Goal: Task Accomplishment & Management: Manage account settings

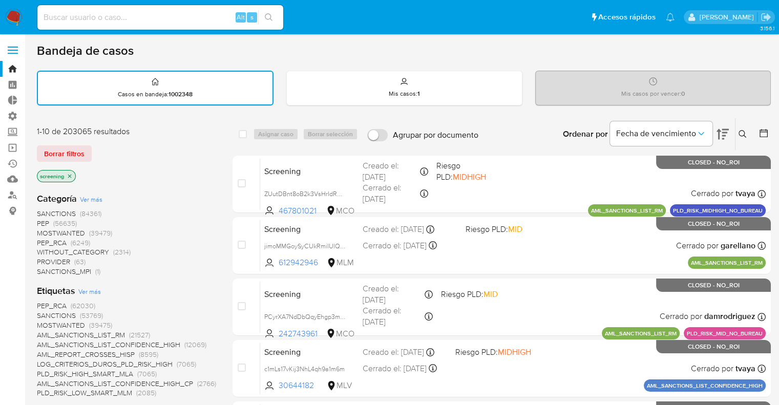
click at [22, 18] on img at bounding box center [13, 17] width 17 height 17
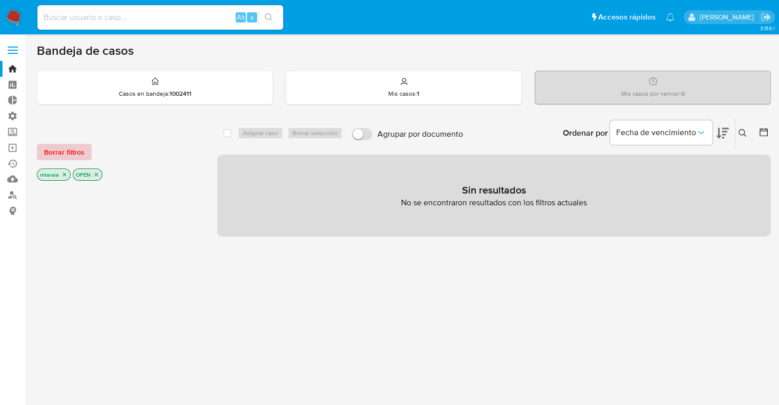
click at [86, 152] on button "Borrar filtros" at bounding box center [64, 152] width 55 height 16
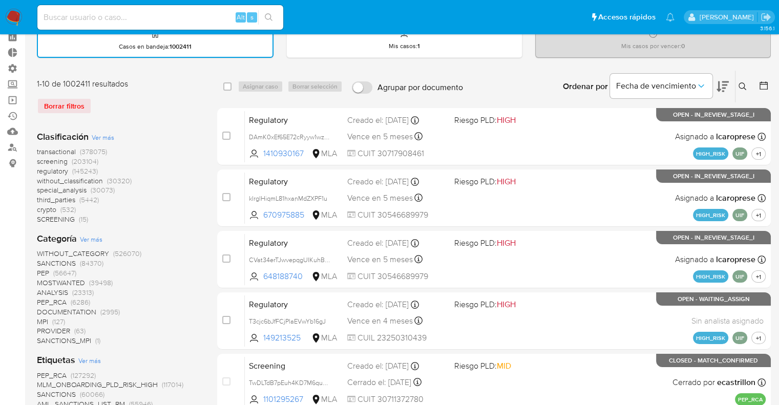
scroll to position [154, 0]
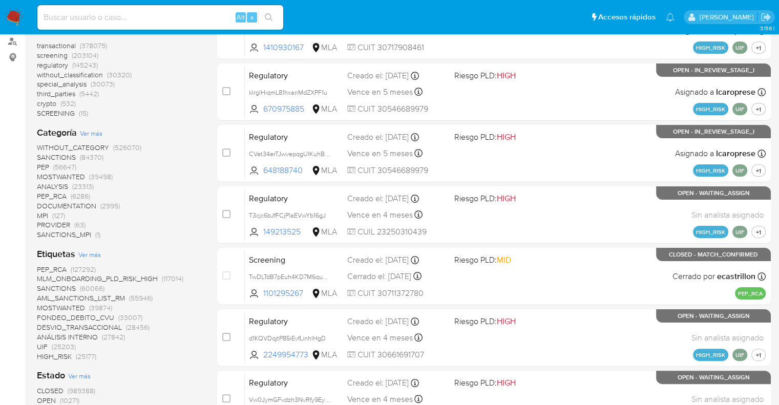
click at [42, 55] on span "screening" at bounding box center [52, 55] width 31 height 10
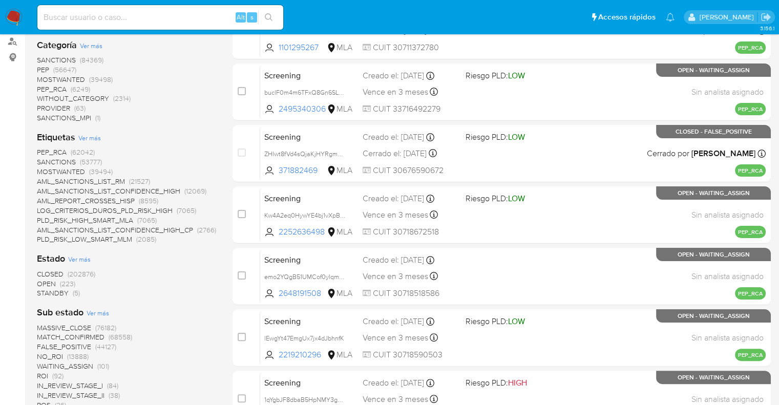
click at [43, 280] on span "OPEN" at bounding box center [46, 284] width 19 height 10
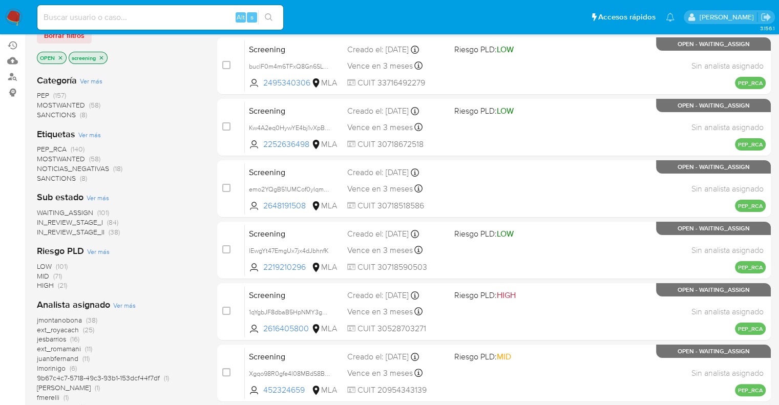
scroll to position [102, 0]
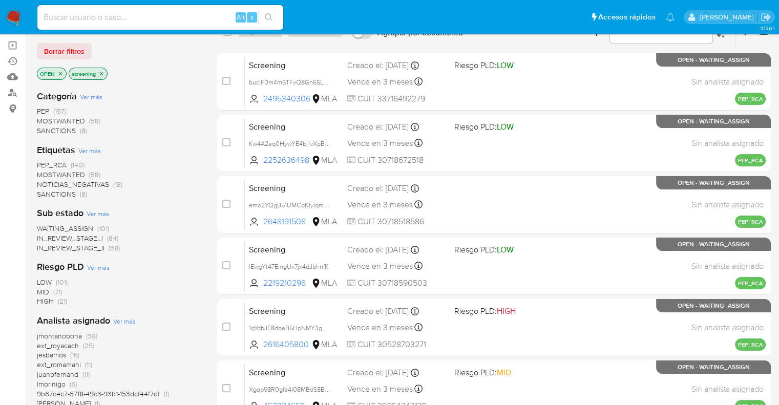
click at [45, 175] on span "MOSTWANTED" at bounding box center [61, 175] width 48 height 10
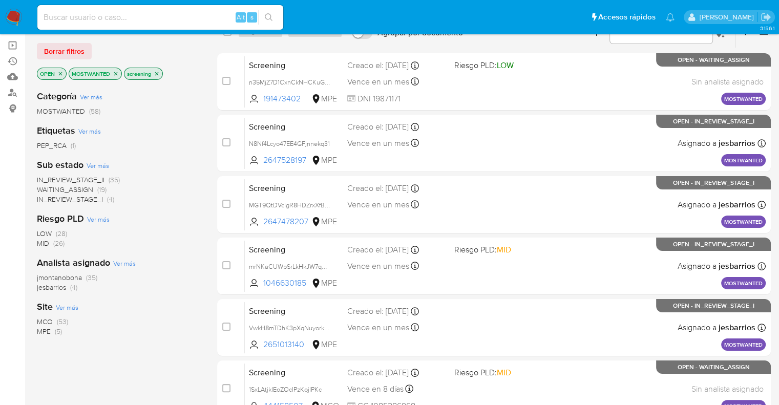
click at [43, 185] on span "WAITING_ASSIGN" at bounding box center [65, 189] width 56 height 10
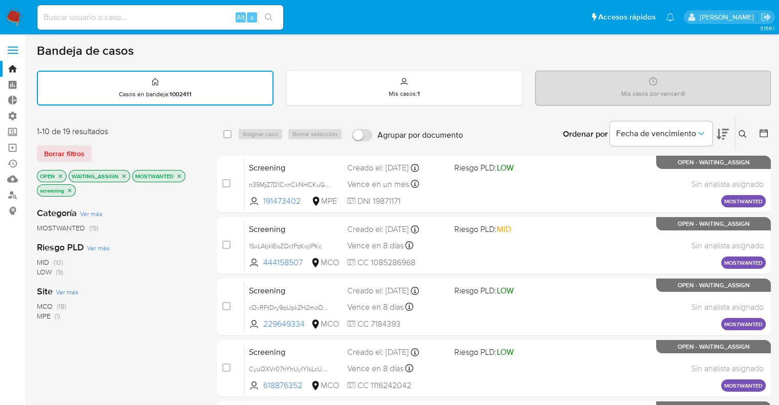
click at [725, 129] on icon at bounding box center [723, 134] width 12 height 11
click at [126, 173] on icon "close-filter" at bounding box center [124, 176] width 6 height 6
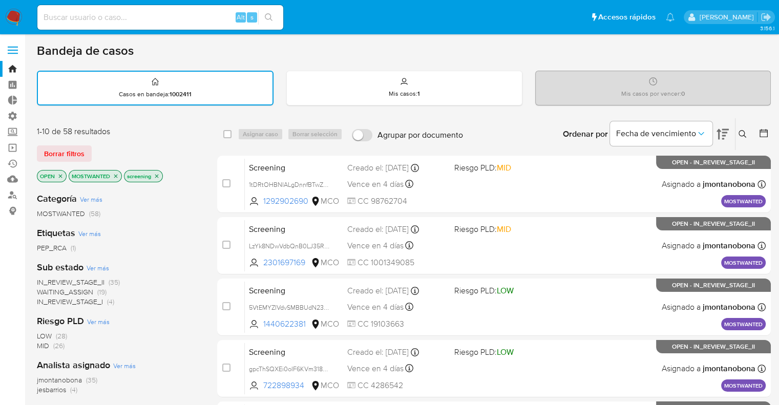
click at [118, 176] on icon "close-filter" at bounding box center [116, 176] width 6 height 6
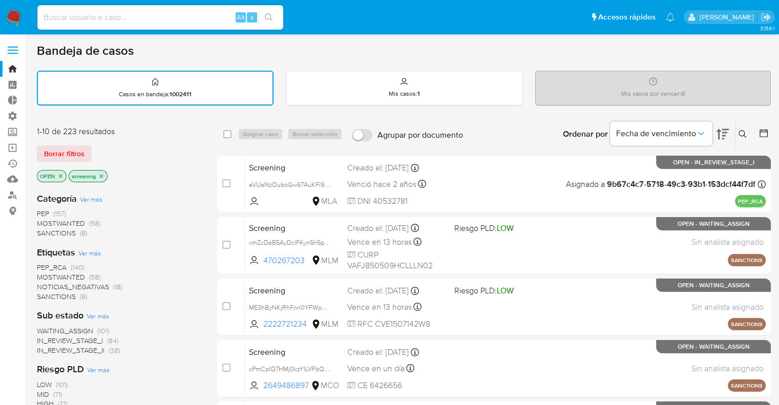
click at [44, 295] on span "SANCTIONS" at bounding box center [56, 297] width 39 height 10
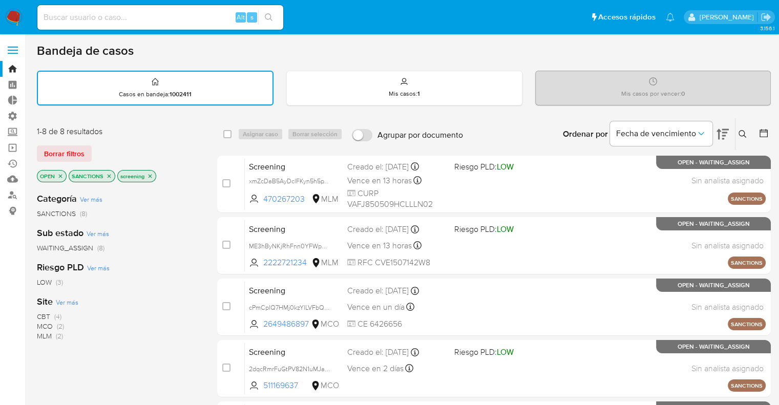
click at [51, 334] on span "MLM" at bounding box center [44, 336] width 15 height 10
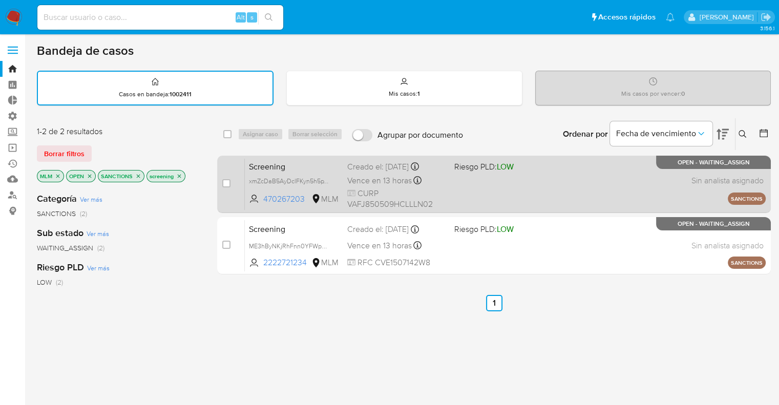
click at [290, 168] on span "Screening" at bounding box center [294, 165] width 90 height 13
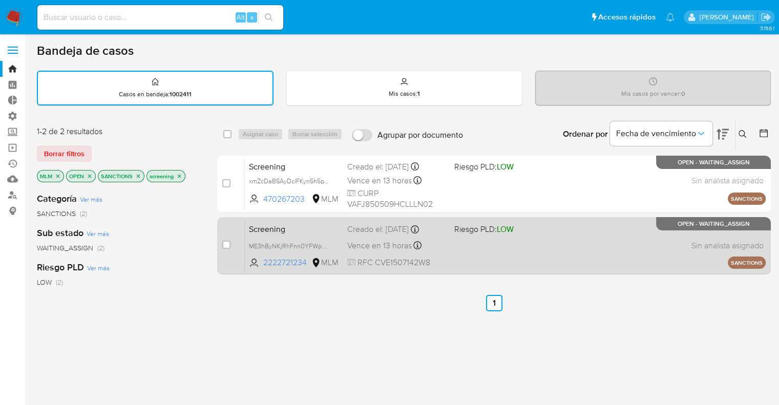
click at [287, 227] on span "Screening" at bounding box center [294, 228] width 90 height 13
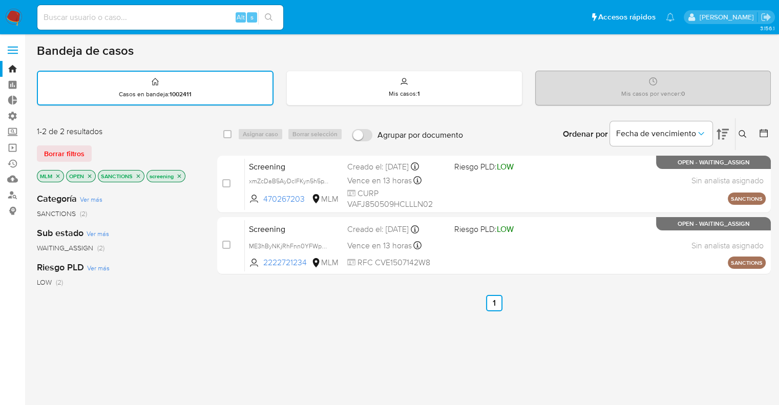
click at [55, 175] on icon "close-filter" at bounding box center [58, 176] width 6 height 6
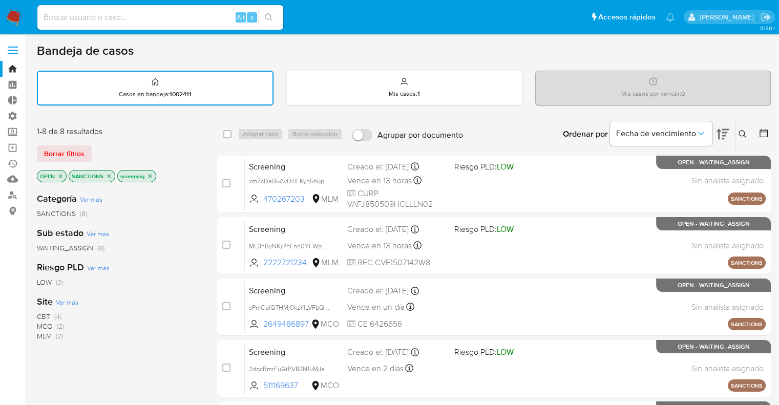
click at [58, 303] on span "Ver más" at bounding box center [67, 302] width 23 height 9
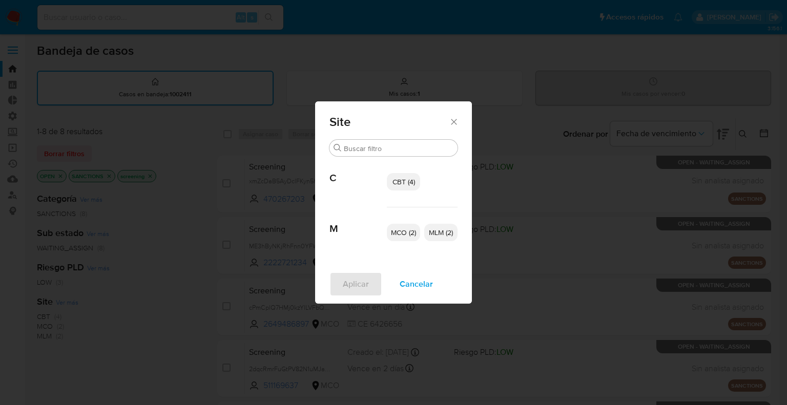
click at [387, 183] on p "CBT (4)" at bounding box center [403, 181] width 33 height 17
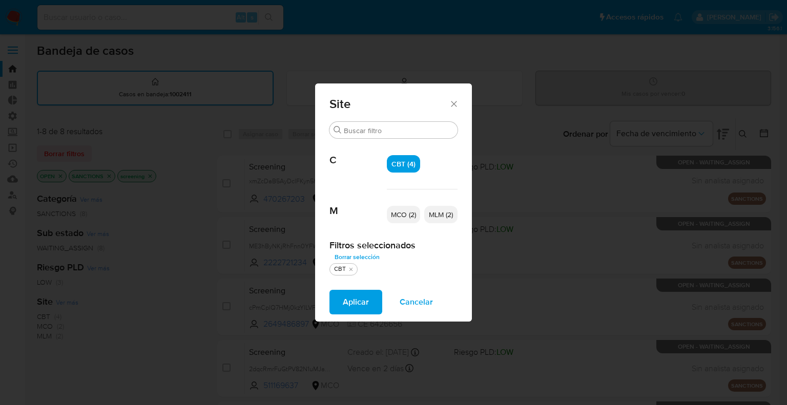
click at [389, 213] on p "MCO (2)" at bounding box center [403, 214] width 33 height 17
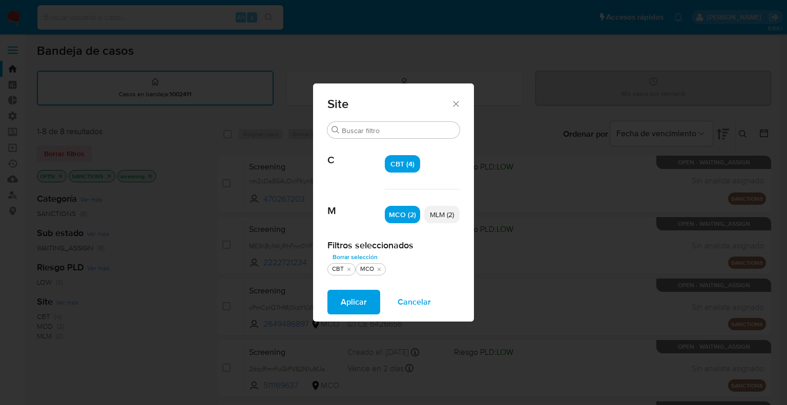
click at [369, 299] on button "Aplicar" at bounding box center [353, 302] width 53 height 25
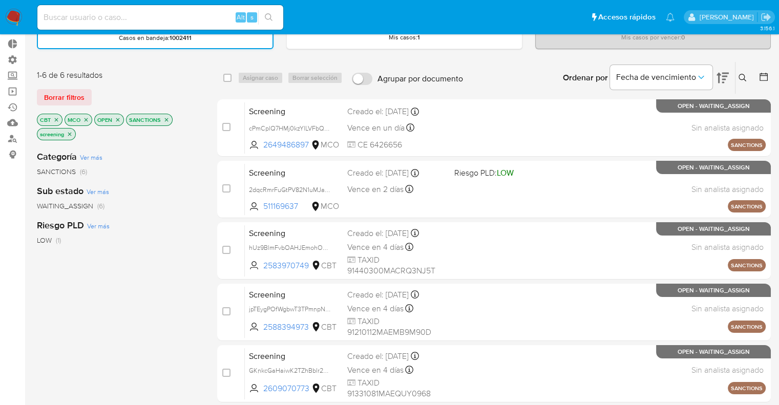
scroll to position [196, 0]
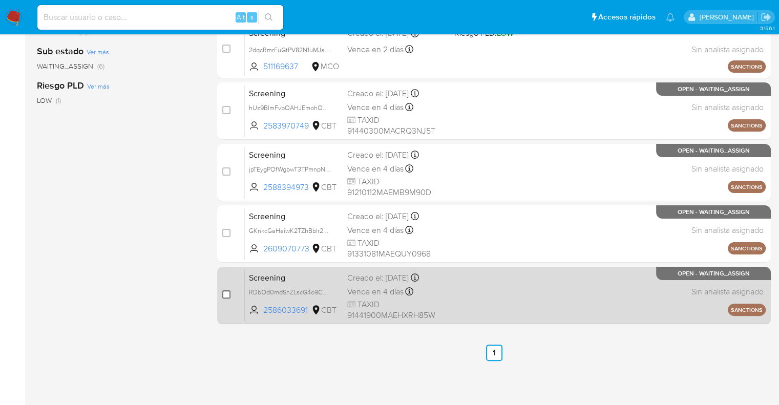
click at [224, 293] on input "checkbox" at bounding box center [226, 295] width 8 height 8
checkbox input "true"
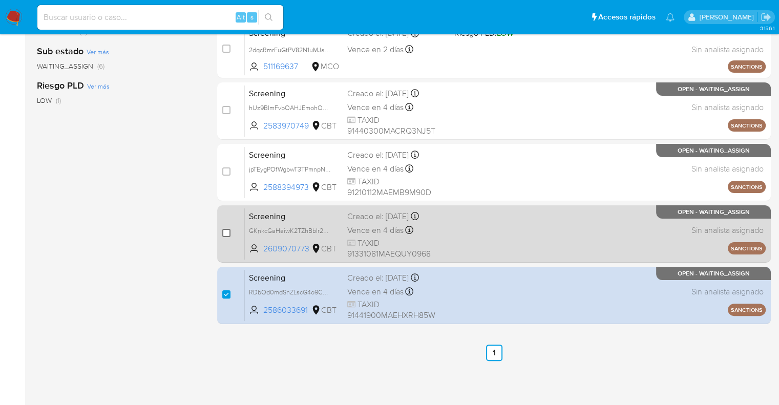
click at [224, 232] on input "checkbox" at bounding box center [226, 233] width 8 height 8
checkbox input "true"
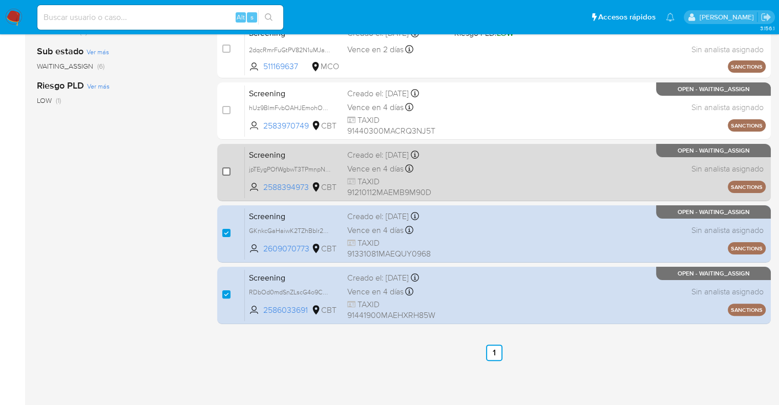
click at [224, 171] on input "checkbox" at bounding box center [226, 172] width 8 height 8
checkbox input "true"
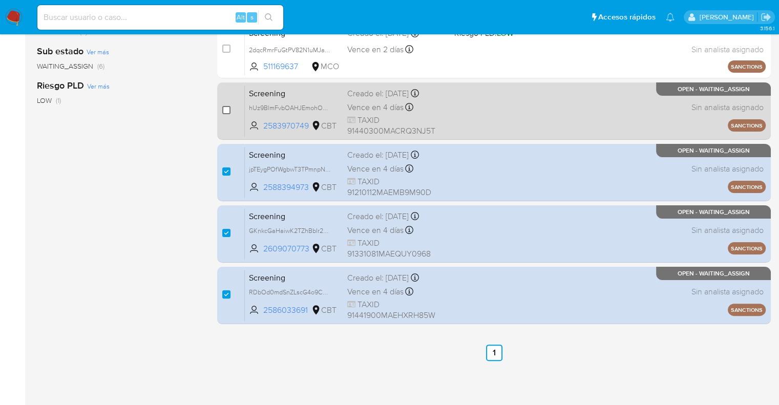
click at [225, 108] on input "checkbox" at bounding box center [226, 110] width 8 height 8
checkbox input "true"
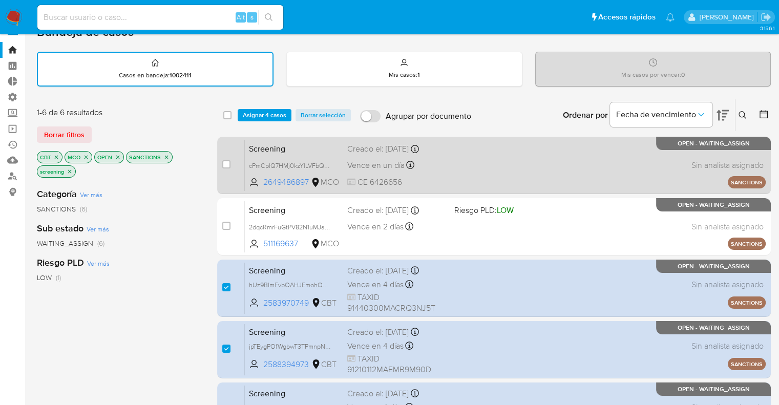
scroll to position [0, 0]
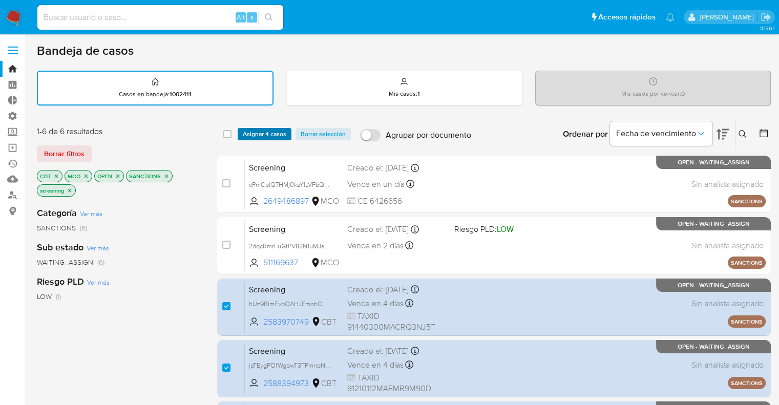
click at [241, 131] on button "Asignar 4 casos" at bounding box center [265, 134] width 54 height 12
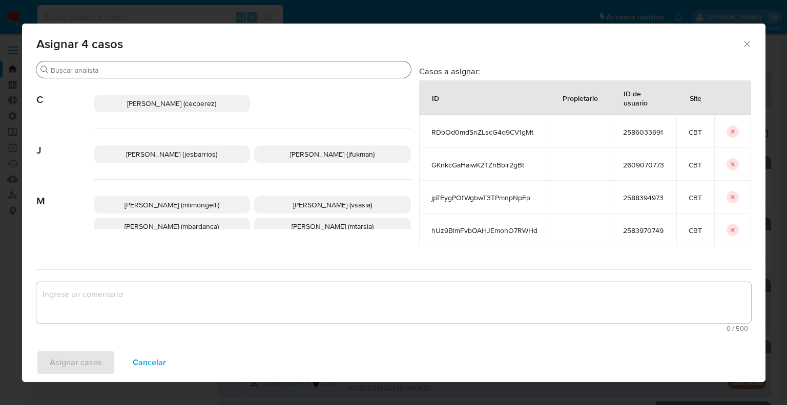
click at [256, 70] on input "Buscar" at bounding box center [229, 70] width 356 height 9
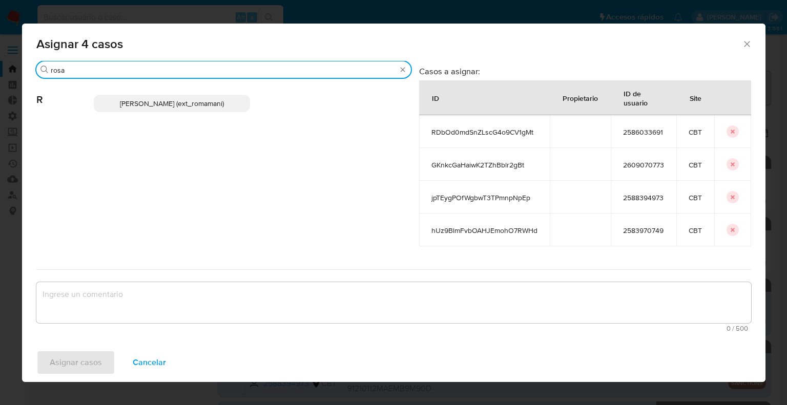
type input "rosa"
click at [233, 102] on p "Rosalia Mamani (ext_romamani)" at bounding box center [172, 103] width 157 height 17
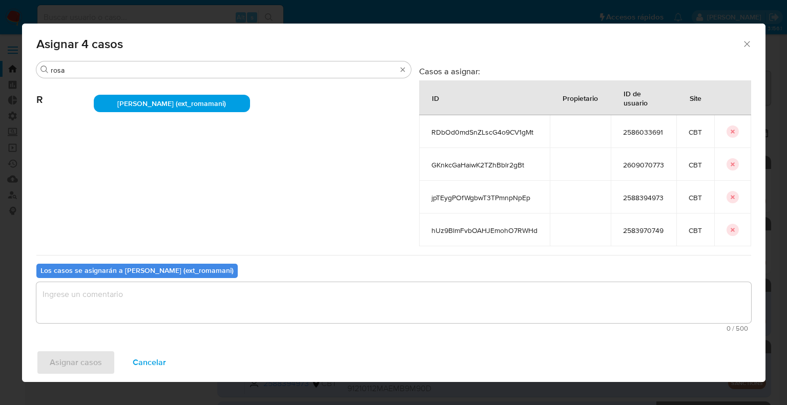
click at [208, 305] on textarea "assign-modal" at bounding box center [393, 302] width 715 height 41
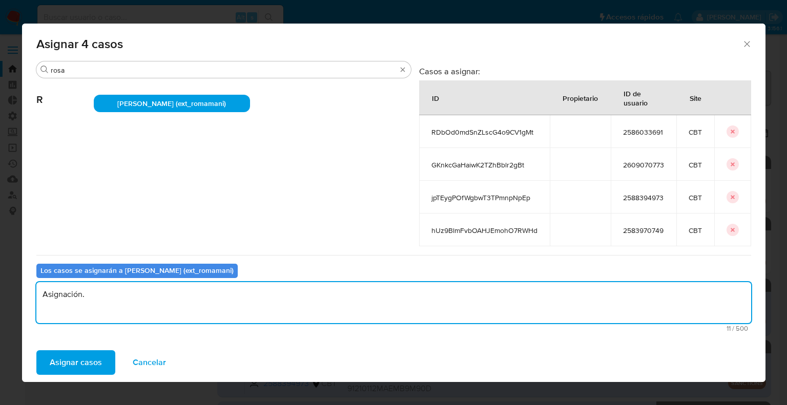
drag, startPoint x: 208, startPoint y: 305, endPoint x: 2, endPoint y: 301, distance: 205.5
click at [2, 301] on div "Asignar 4 casos Buscar rosa R Rosalia Mamani (ext_romamani) Casos a asignar: ID…" at bounding box center [393, 202] width 787 height 405
type textarea "Asignación."
click at [102, 354] on button "Asignar casos" at bounding box center [75, 362] width 79 height 25
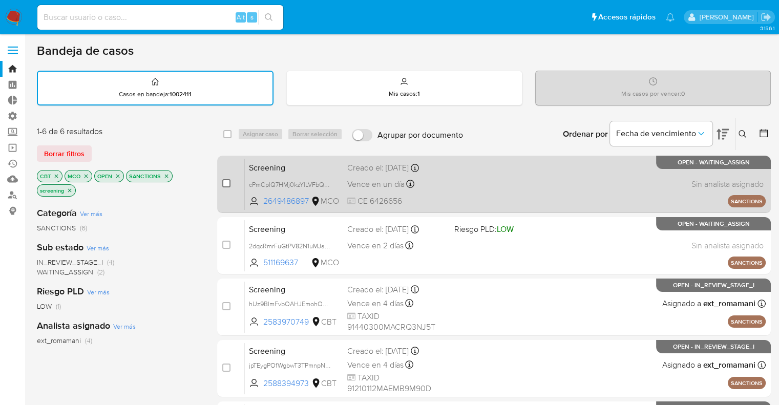
click at [223, 182] on input "checkbox" at bounding box center [226, 183] width 8 height 8
checkbox input "true"
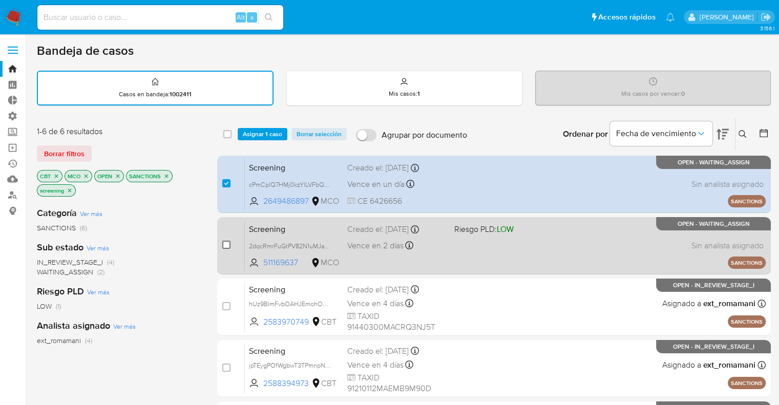
click at [225, 243] on input "checkbox" at bounding box center [226, 245] width 8 height 8
checkbox input "true"
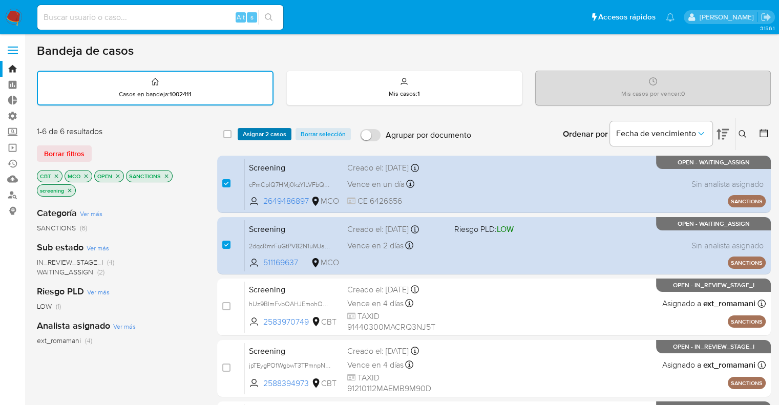
click at [285, 137] on span "Asignar 2 casos" at bounding box center [265, 134] width 44 height 10
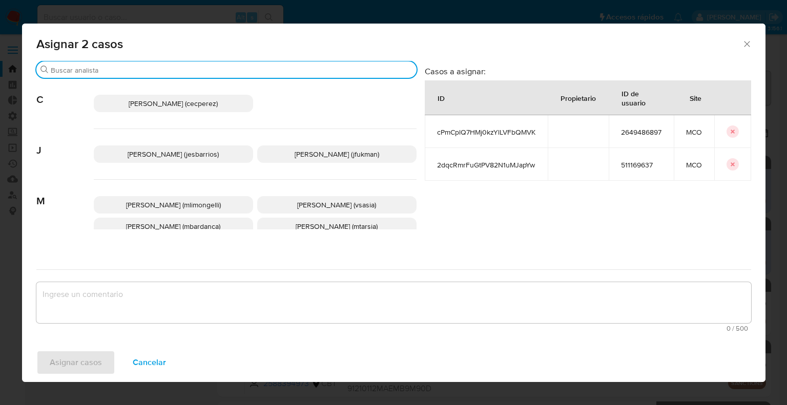
click at [244, 71] on input "Buscar" at bounding box center [232, 70] width 362 height 9
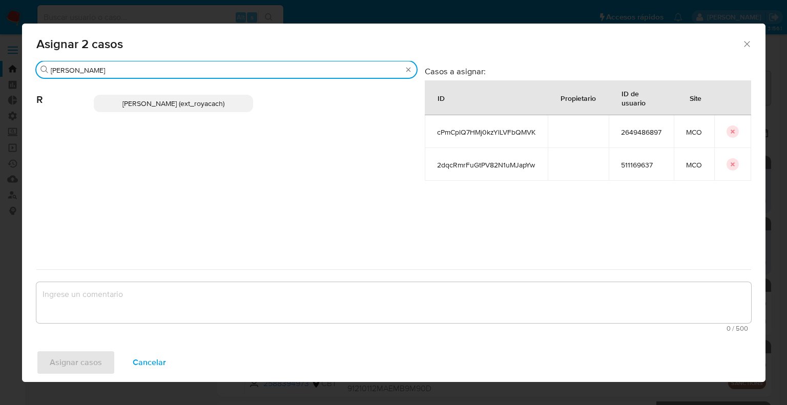
type input "romi"
click at [245, 98] on p "Romina Isabel Yacachury (ext_royacach)" at bounding box center [173, 103] width 159 height 17
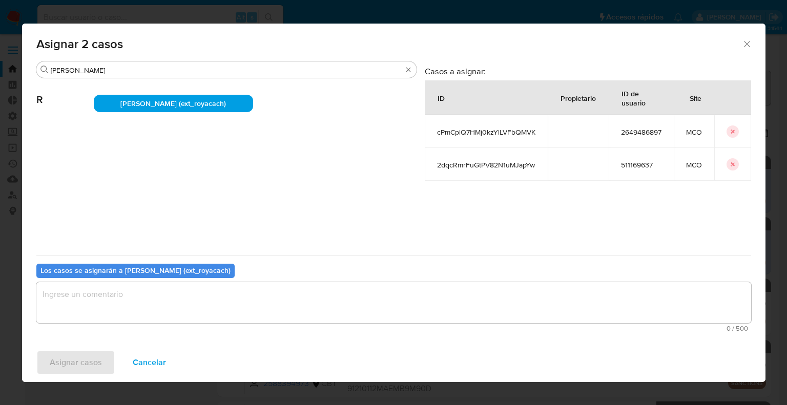
click at [181, 325] on span "0 / 500" at bounding box center [393, 328] width 709 height 7
click at [180, 305] on textarea "assign-modal" at bounding box center [393, 302] width 715 height 41
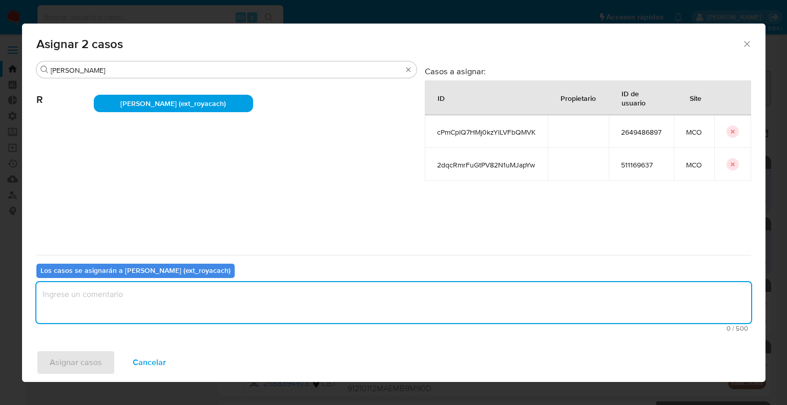
paste textarea "Asignación."
type textarea "Asignación."
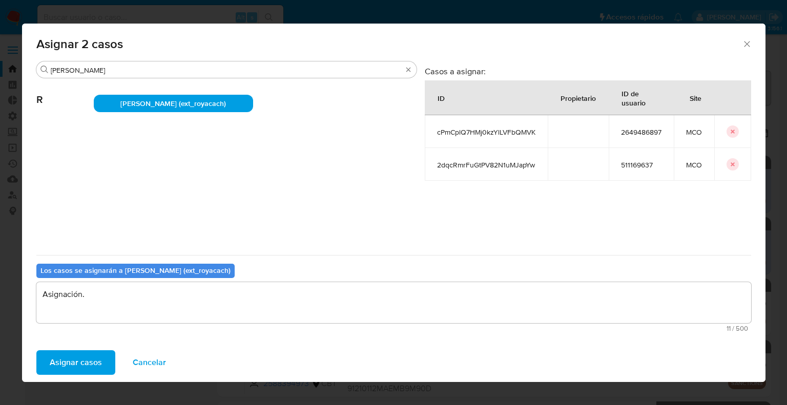
click at [97, 361] on span "Asignar casos" at bounding box center [76, 363] width 52 height 23
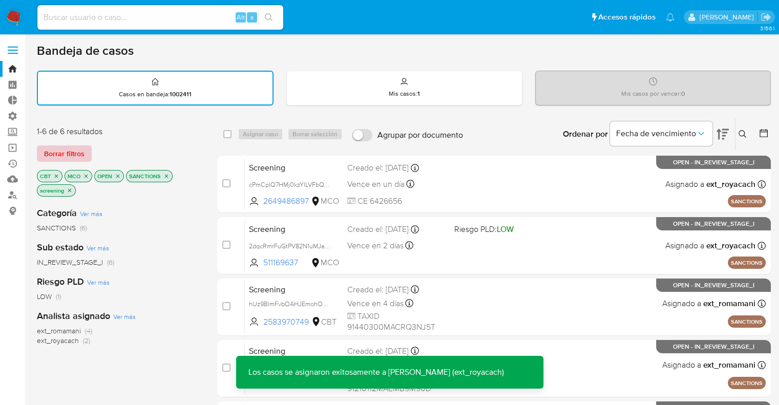
click at [81, 155] on span "Borrar filtros" at bounding box center [64, 154] width 40 height 14
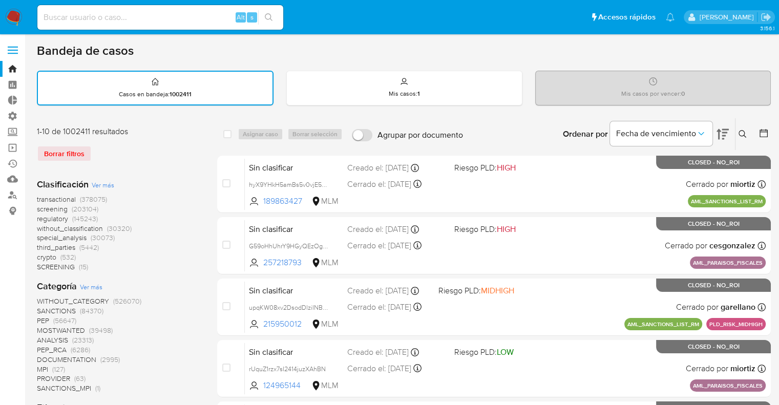
click at [38, 218] on span "regulatory" at bounding box center [52, 219] width 31 height 10
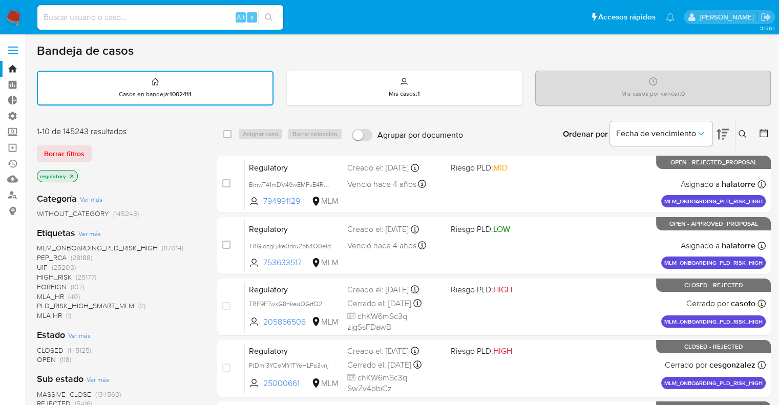
click at [46, 360] on span "OPEN" at bounding box center [46, 360] width 19 height 10
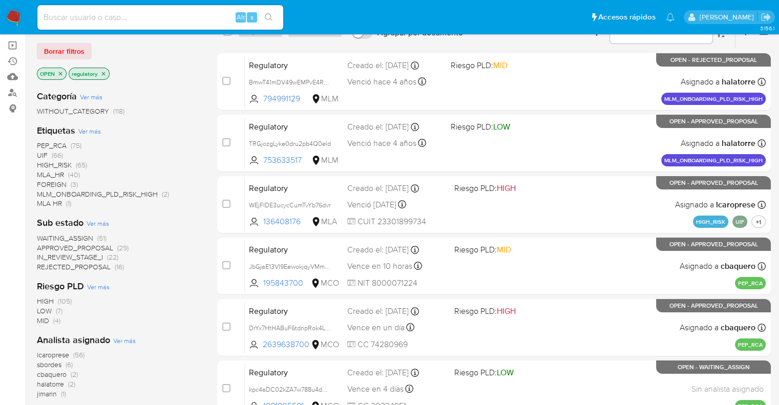
scroll to position [307, 0]
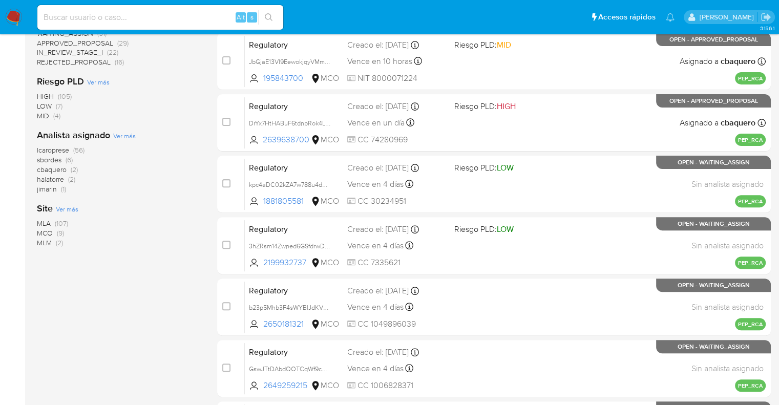
click at [43, 231] on span "MCO" at bounding box center [45, 233] width 16 height 10
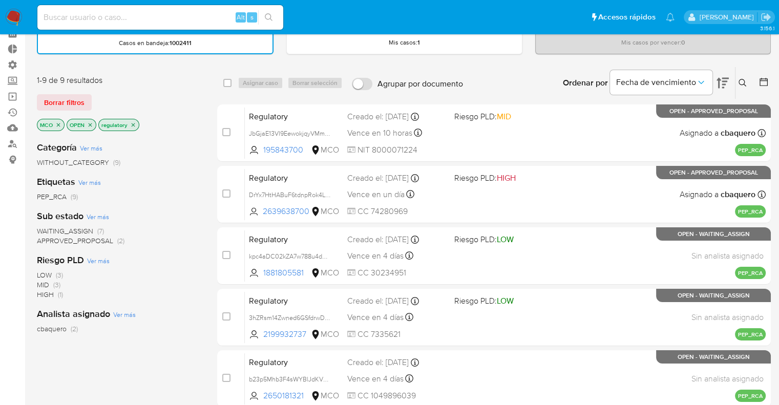
scroll to position [51, 0]
click at [46, 229] on span "WAITING_ASSIGN" at bounding box center [65, 231] width 56 height 10
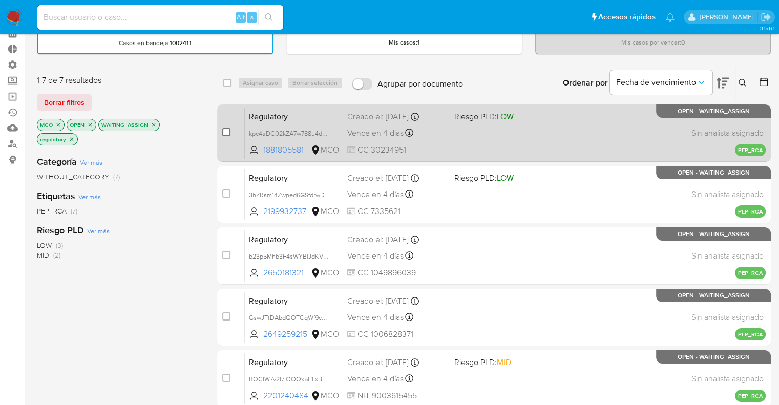
click at [225, 133] on input "checkbox" at bounding box center [226, 132] width 8 height 8
checkbox input "true"
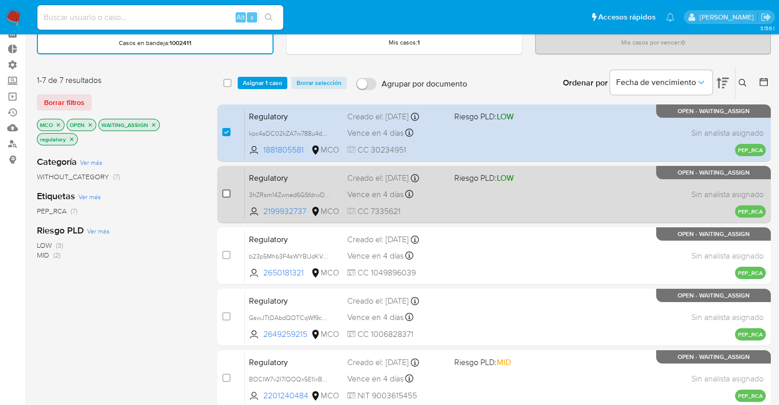
click at [228, 190] on input "checkbox" at bounding box center [226, 194] width 8 height 8
checkbox input "true"
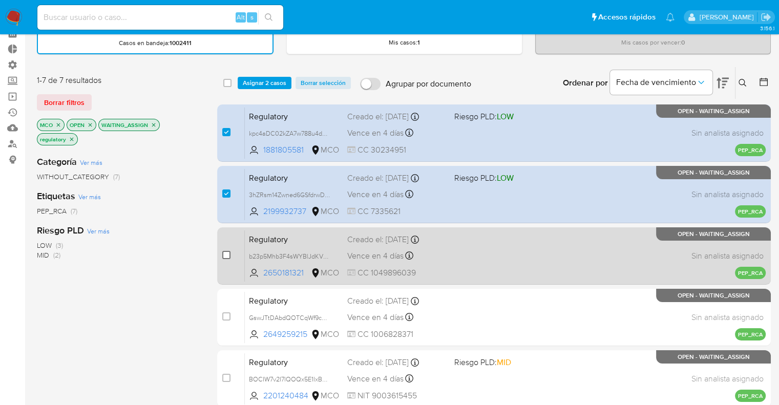
click at [225, 257] on input "checkbox" at bounding box center [226, 255] width 8 height 8
checkbox input "true"
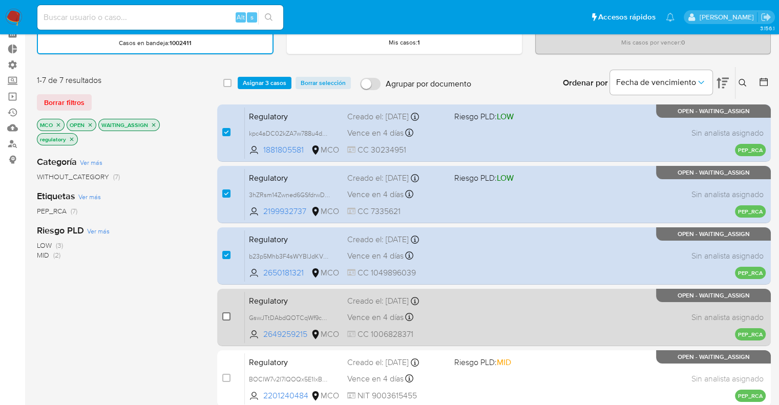
click at [225, 317] on input "checkbox" at bounding box center [226, 317] width 8 height 8
checkbox input "true"
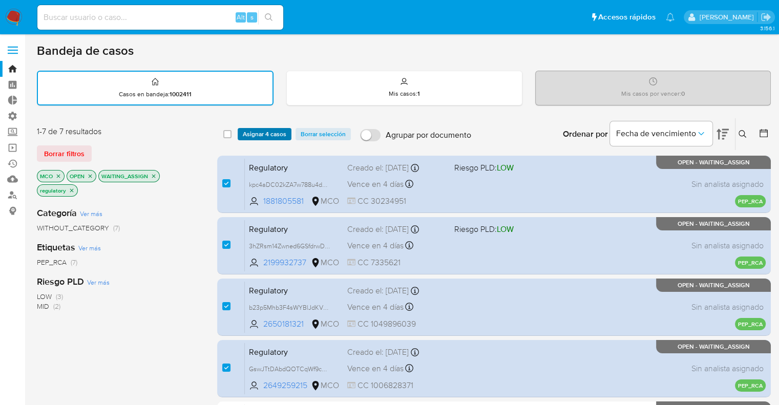
click at [286, 131] on button "Asignar 4 casos" at bounding box center [265, 134] width 54 height 12
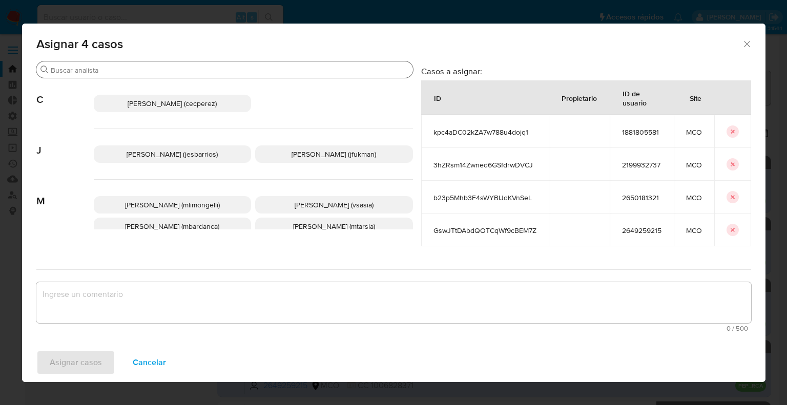
click at [230, 75] on div "Buscar" at bounding box center [224, 69] width 377 height 16
click at [230, 69] on input "Buscar" at bounding box center [230, 70] width 358 height 9
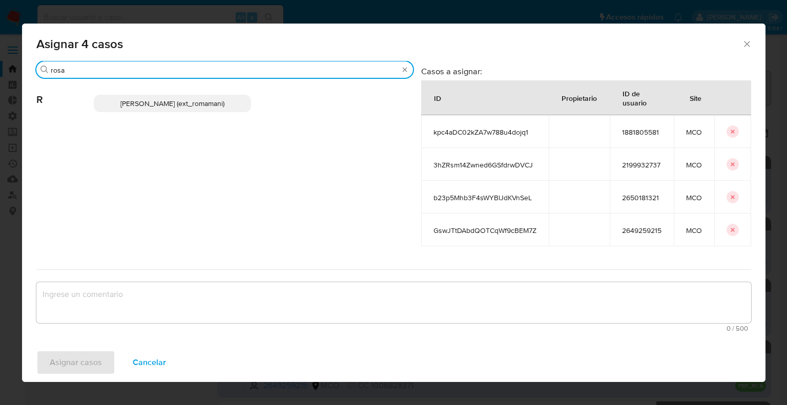
type input "rosa"
click at [237, 96] on p "Rosalia Mamani (ext_romamani)" at bounding box center [173, 103] width 158 height 17
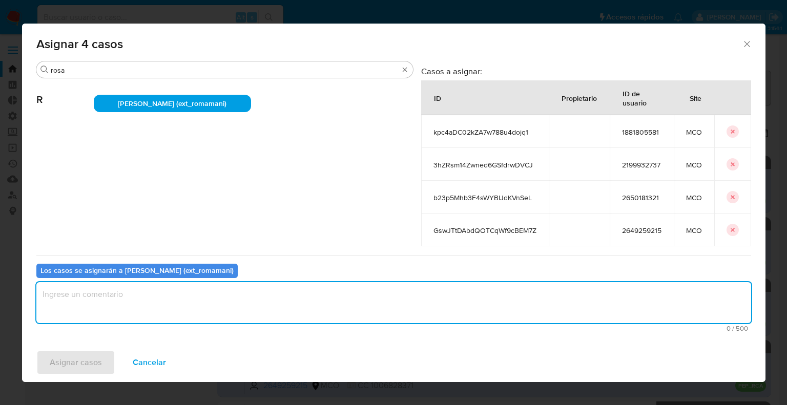
click at [178, 314] on textarea "assign-modal" at bounding box center [393, 302] width 715 height 41
paste textarea "Asignación."
type textarea "Asignación."
click at [99, 362] on span "Asignar casos" at bounding box center [76, 363] width 52 height 23
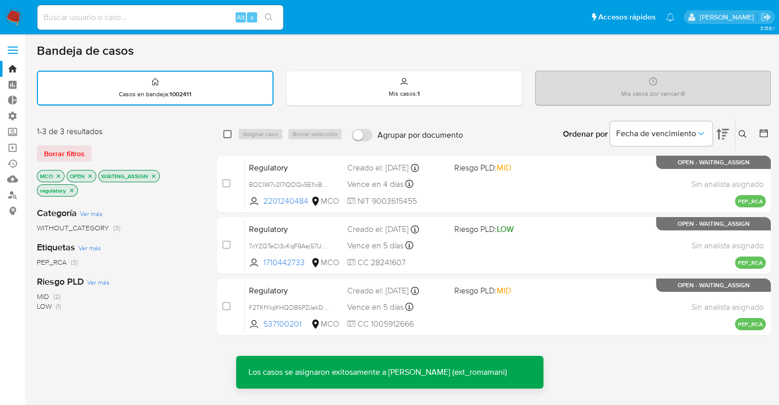
click at [228, 134] on input "checkbox" at bounding box center [227, 134] width 8 height 8
checkbox input "true"
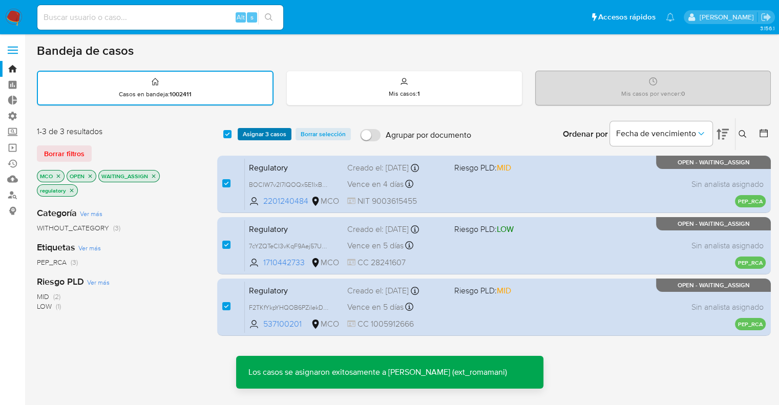
click at [244, 133] on span "Asignar 3 casos" at bounding box center [265, 134] width 44 height 10
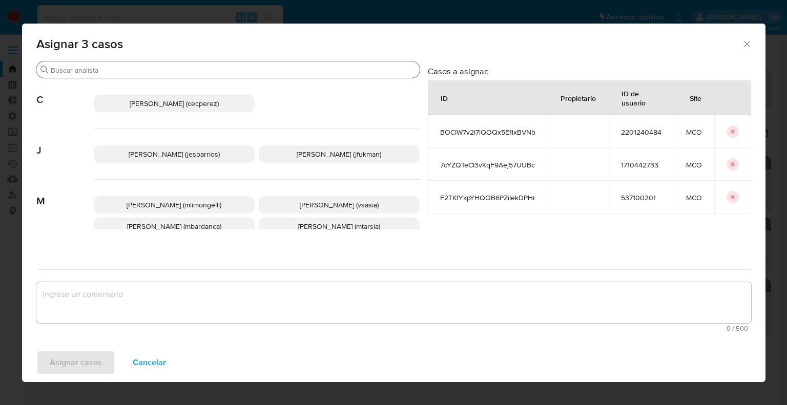
click at [204, 74] on input "Buscar" at bounding box center [233, 70] width 365 height 9
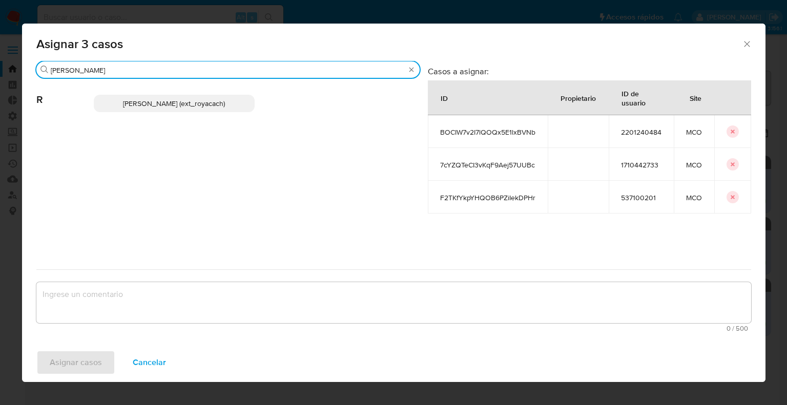
type input "romi"
click at [239, 107] on p "Romina Isabel Yacachury (ext_royacach)" at bounding box center [174, 103] width 161 height 17
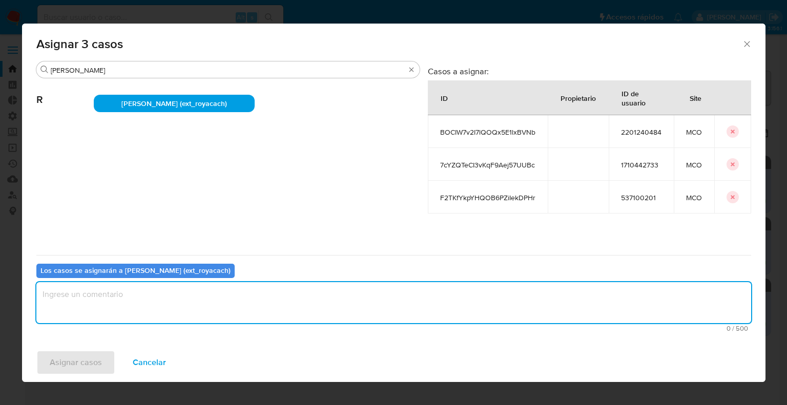
click at [160, 309] on textarea "assign-modal" at bounding box center [393, 302] width 715 height 41
paste textarea "Asignación."
type textarea "Asignación."
click at [104, 351] on button "Asignar casos" at bounding box center [75, 362] width 79 height 25
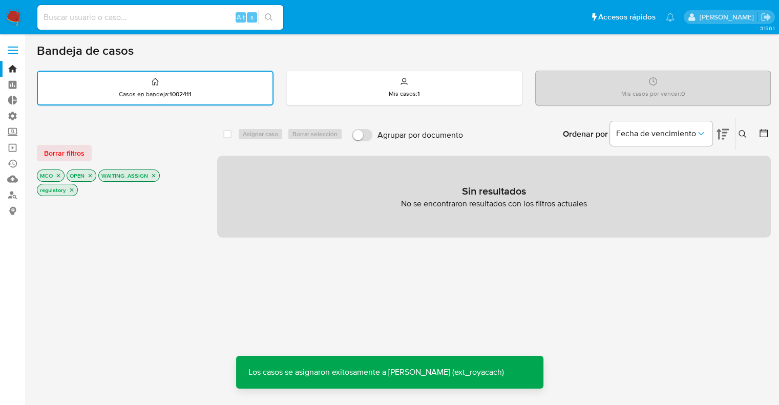
click at [80, 155] on span "Borrar filtros" at bounding box center [64, 153] width 40 height 14
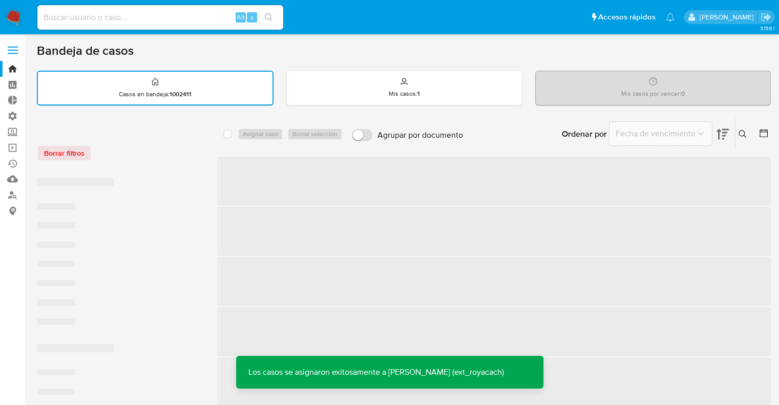
click at [132, 146] on div "Borrar filtros" at bounding box center [119, 153] width 164 height 16
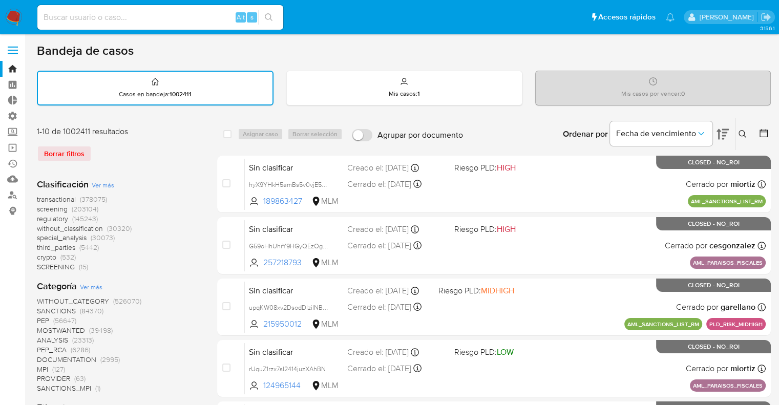
click at [42, 209] on span "screening" at bounding box center [52, 209] width 31 height 10
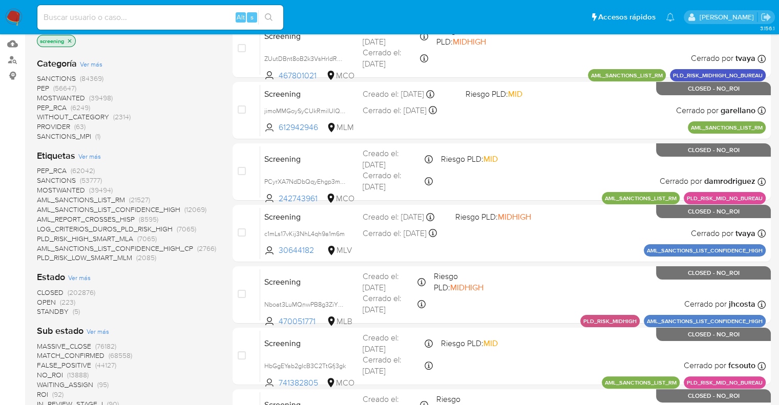
scroll to position [154, 0]
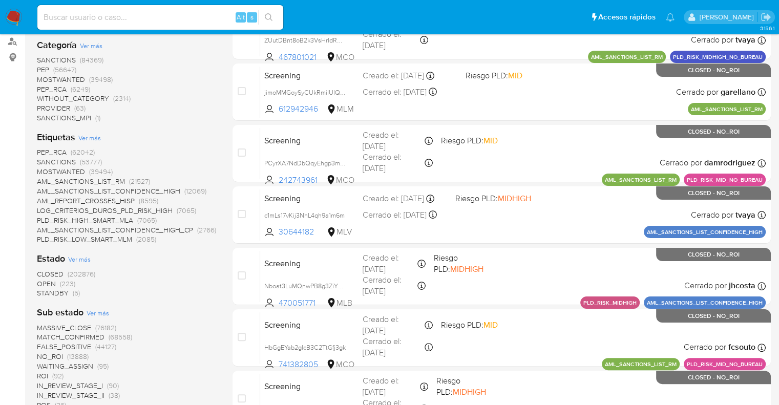
click at [43, 286] on span "OPEN" at bounding box center [46, 284] width 19 height 10
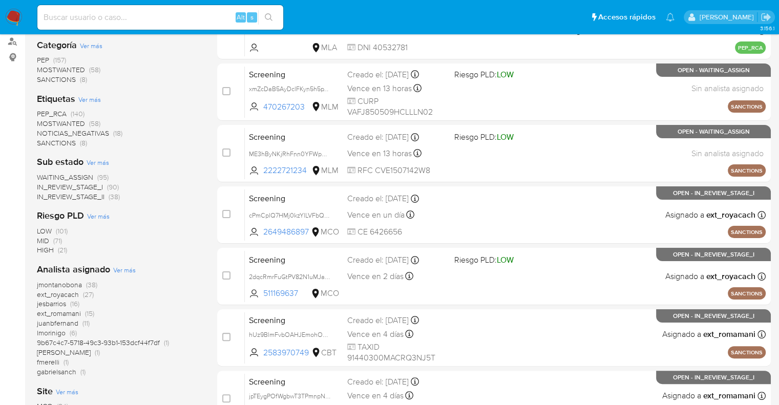
scroll to position [51, 0]
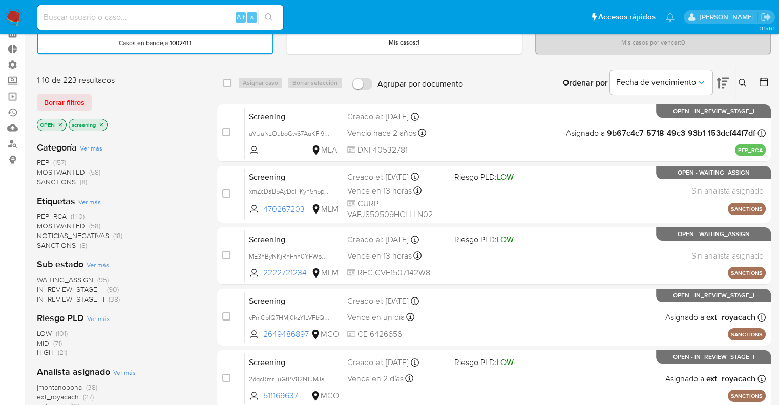
click at [45, 212] on span "PEP_RCA" at bounding box center [52, 216] width 30 height 10
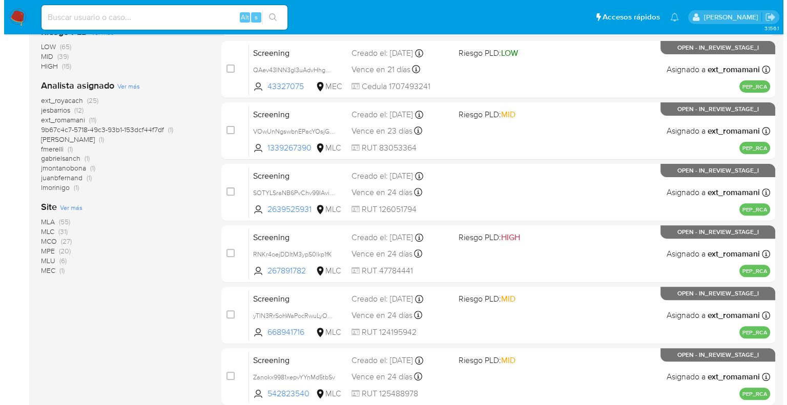
scroll to position [359, 0]
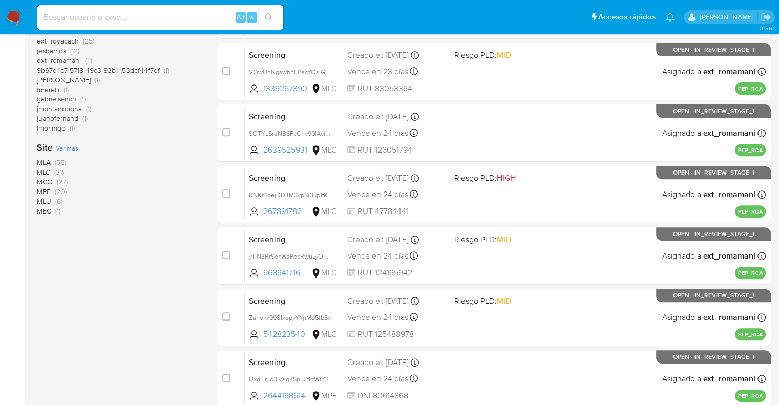
click at [60, 149] on span "Ver más" at bounding box center [67, 147] width 23 height 9
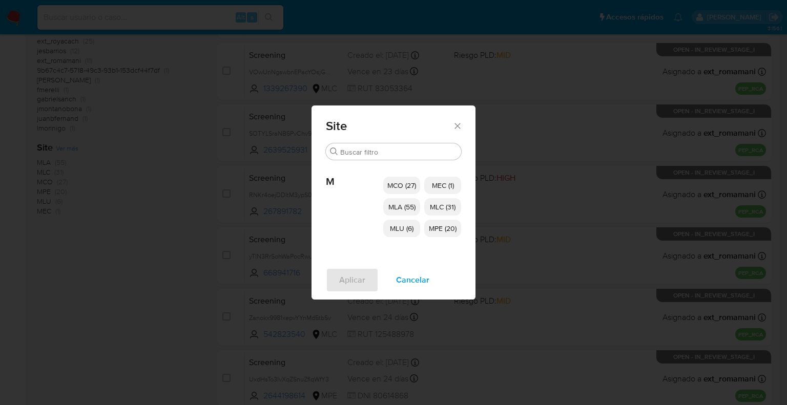
click at [394, 178] on p "MCO (27)" at bounding box center [401, 185] width 37 height 17
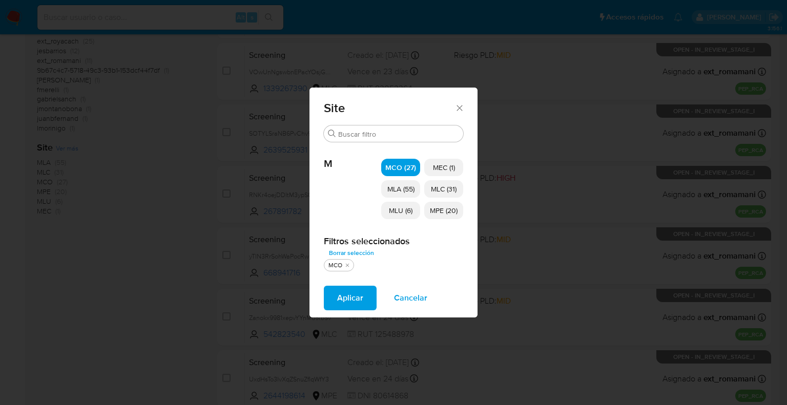
click at [394, 207] on span "MLU (6)" at bounding box center [401, 210] width 24 height 10
click at [435, 169] on span "MEC (1)" at bounding box center [444, 167] width 22 height 10
click at [436, 189] on span "MLC (31)" at bounding box center [444, 189] width 26 height 10
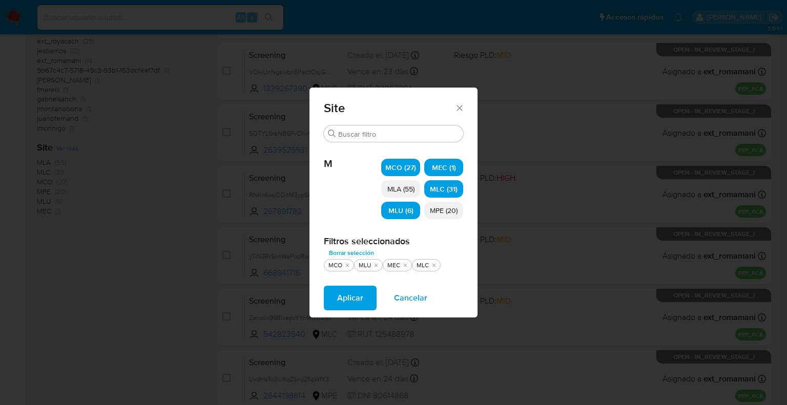
click at [439, 214] on span "MPE (20)" at bounding box center [444, 210] width 28 height 10
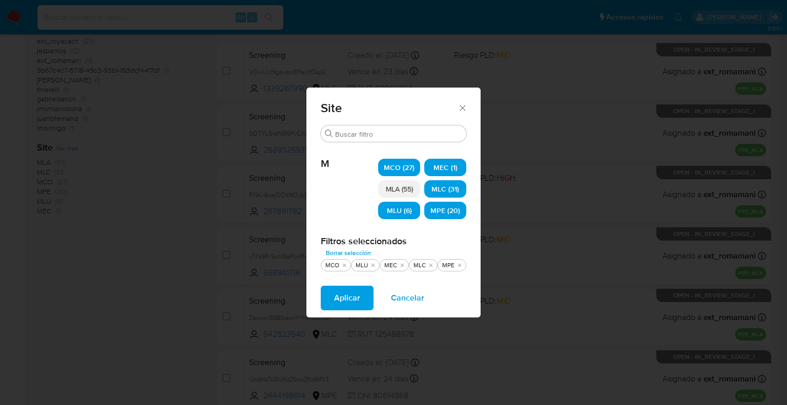
click at [352, 294] on span "Aplicar" at bounding box center [347, 298] width 26 height 23
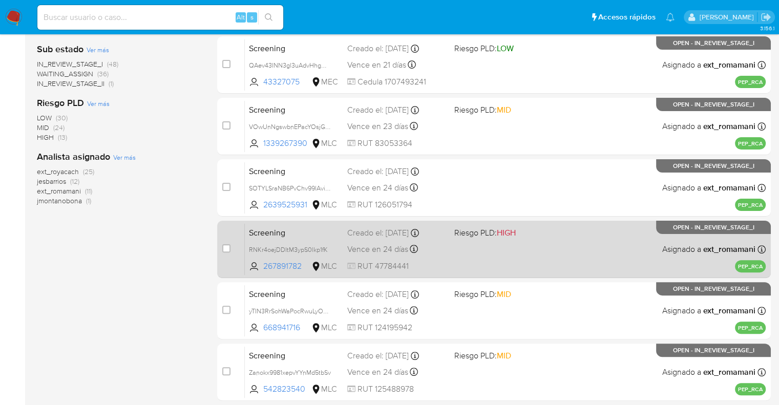
scroll to position [148, 0]
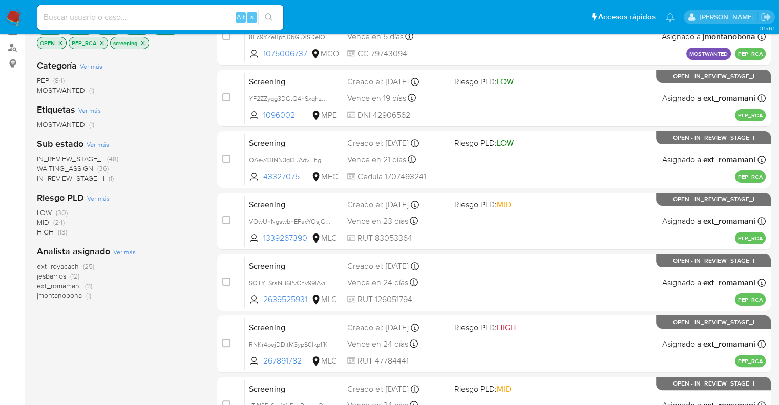
click at [45, 166] on span "WAITING_ASSIGN" at bounding box center [65, 168] width 56 height 10
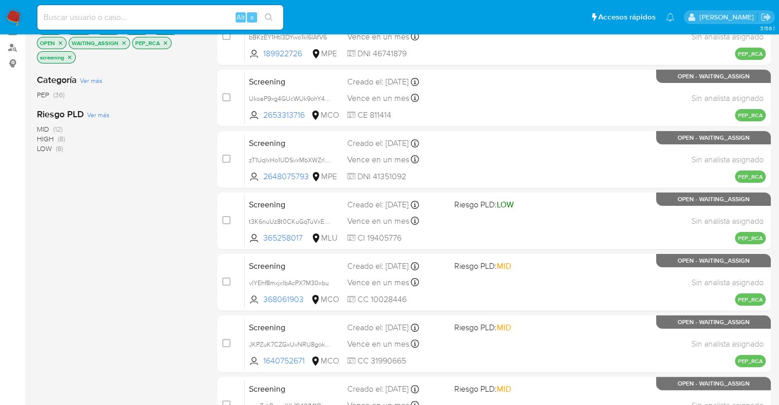
click at [125, 43] on icon "close-filter" at bounding box center [124, 43] width 6 height 6
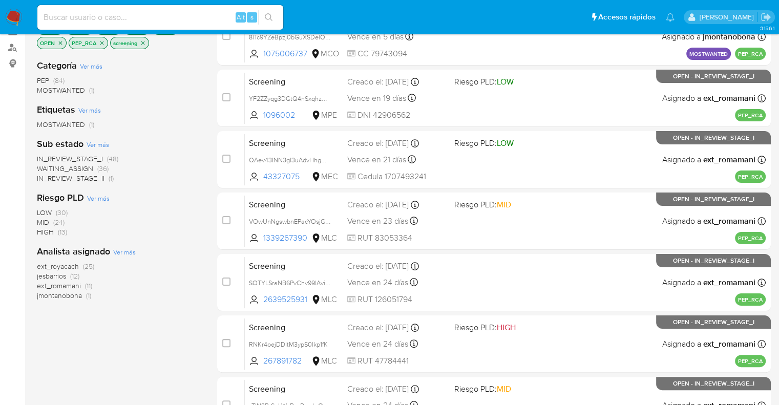
click at [45, 167] on span "WAITING_ASSIGN" at bounding box center [65, 168] width 56 height 10
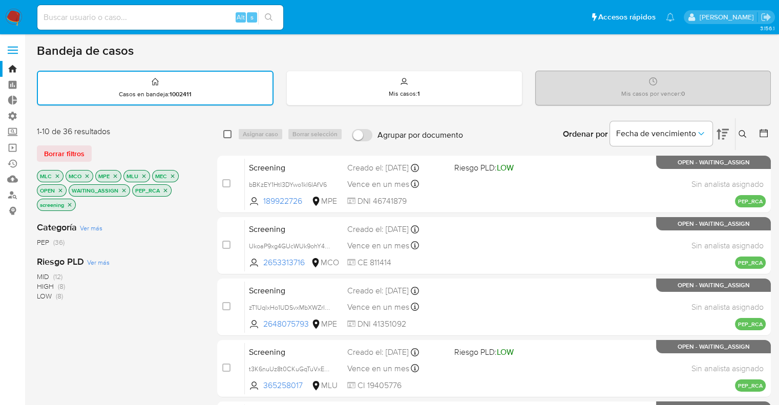
click at [225, 132] on input "checkbox" at bounding box center [227, 134] width 8 height 8
checkbox input "true"
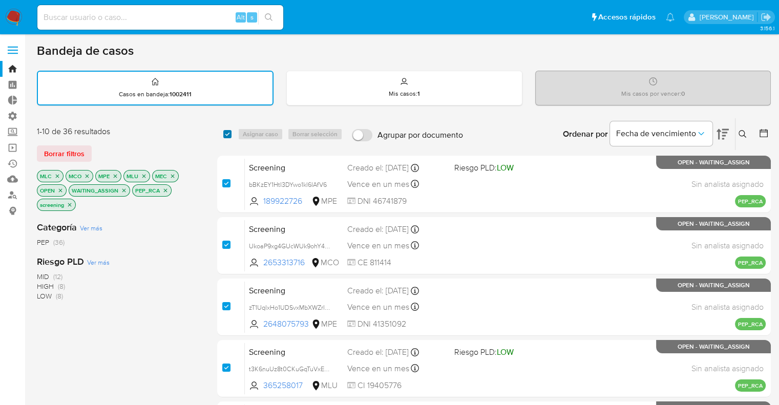
checkbox input "true"
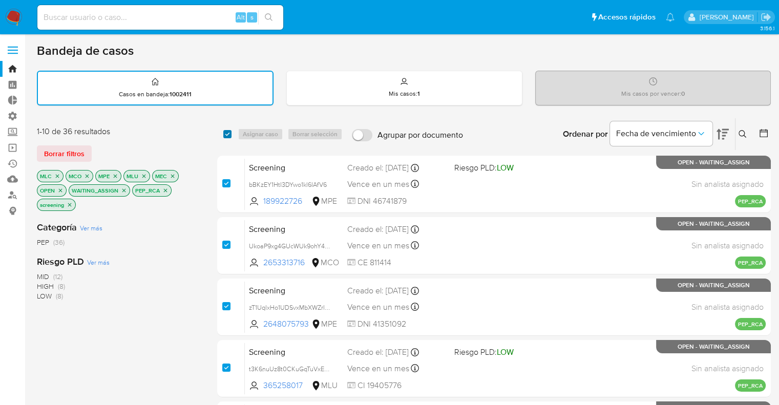
checkbox input "true"
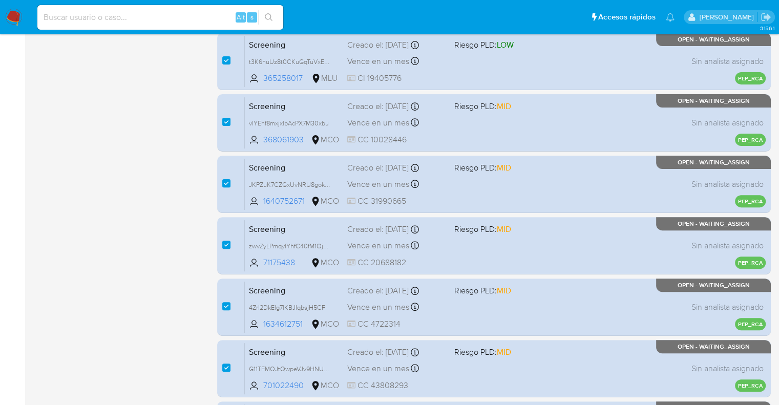
scroll to position [404, 0]
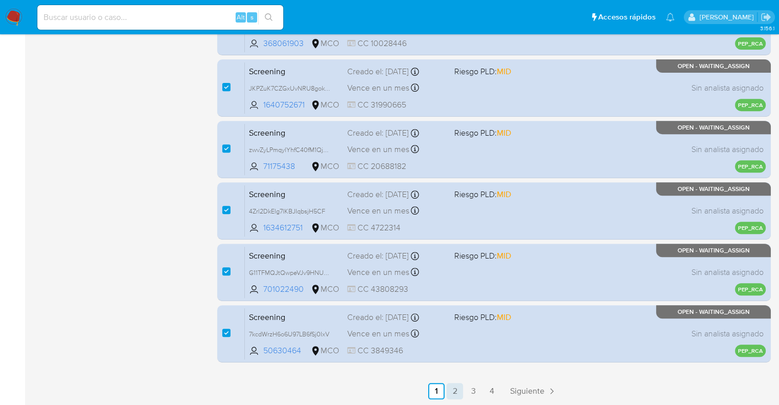
click at [451, 388] on link "2" at bounding box center [455, 391] width 16 height 16
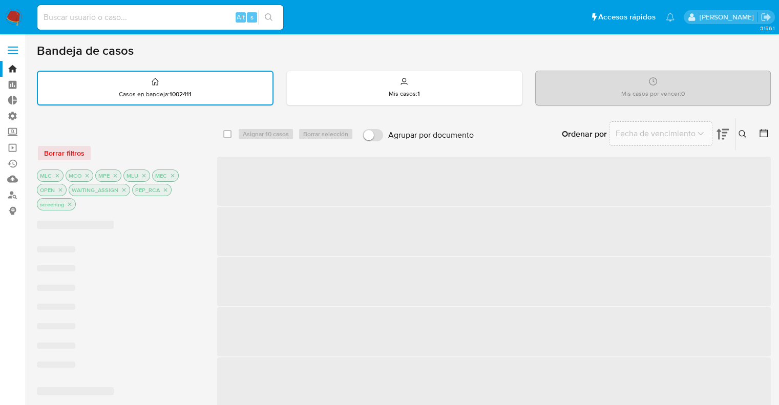
checkbox input "false"
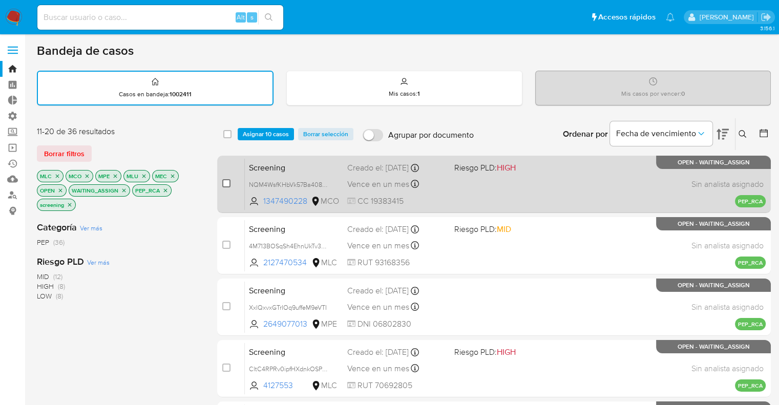
click at [229, 182] on input "checkbox" at bounding box center [226, 183] width 8 height 8
checkbox input "true"
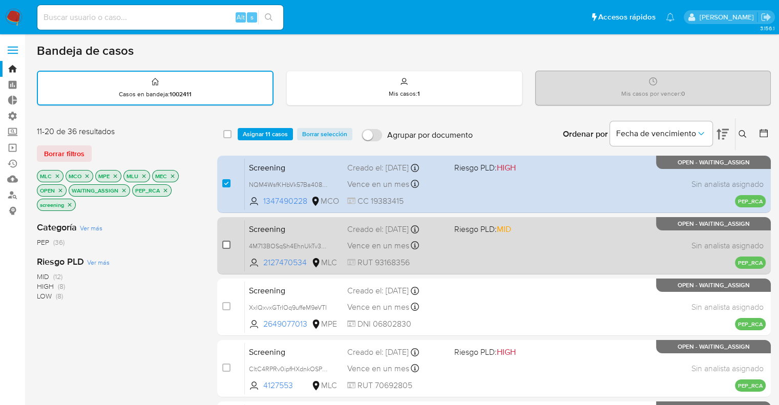
click at [229, 245] on input "checkbox" at bounding box center [226, 245] width 8 height 8
checkbox input "true"
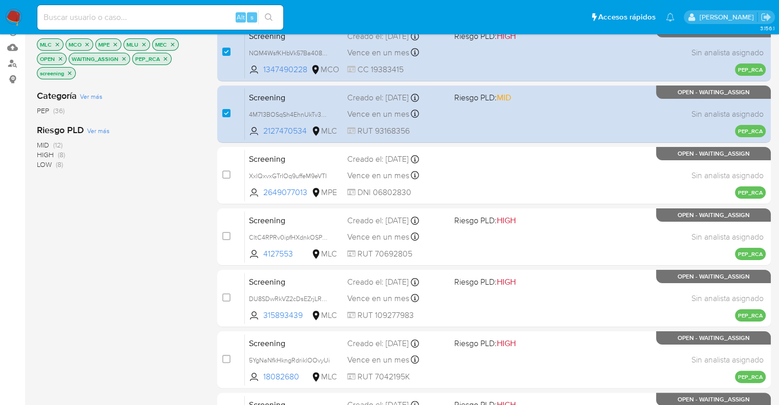
scroll to position [154, 0]
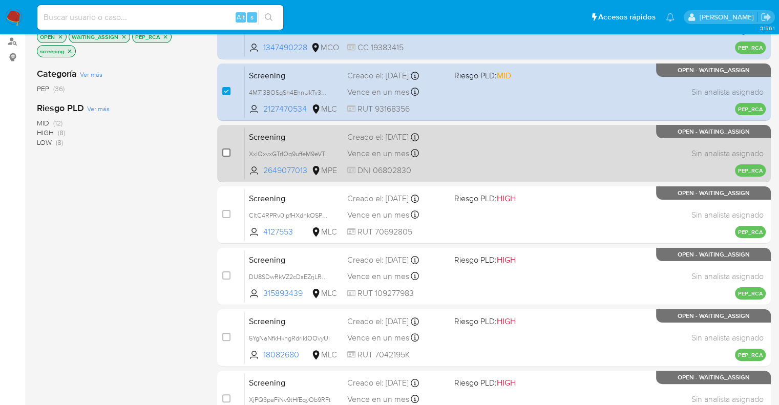
click at [226, 153] on input "checkbox" at bounding box center [226, 153] width 8 height 8
checkbox input "true"
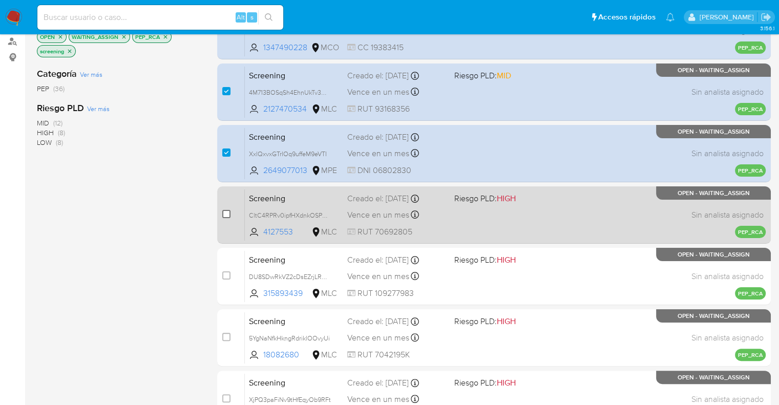
click at [229, 217] on input "checkbox" at bounding box center [226, 214] width 8 height 8
checkbox input "true"
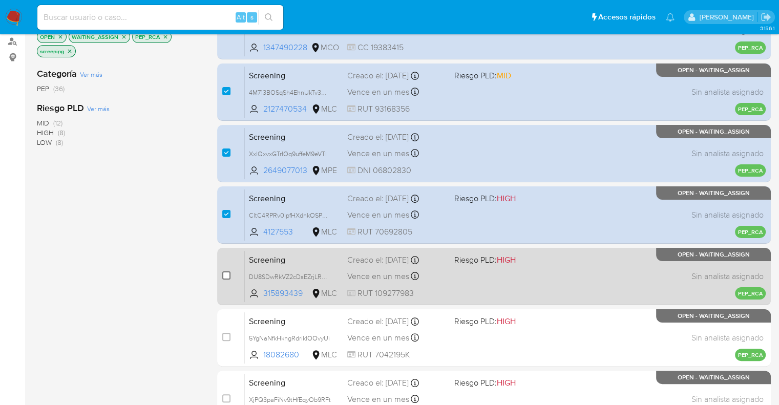
click at [228, 274] on input "checkbox" at bounding box center [226, 276] width 8 height 8
checkbox input "true"
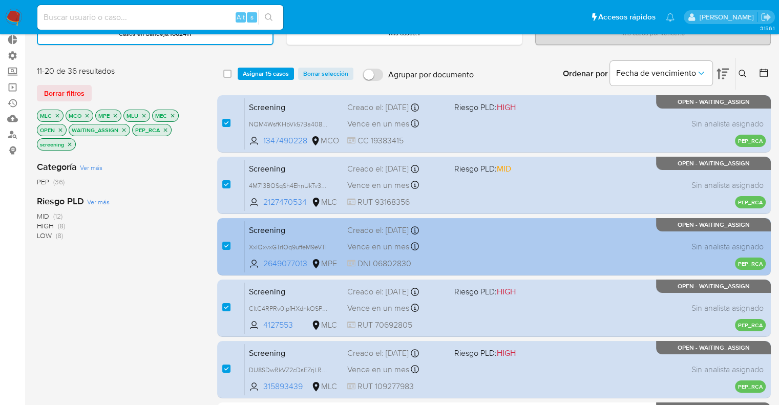
scroll to position [0, 0]
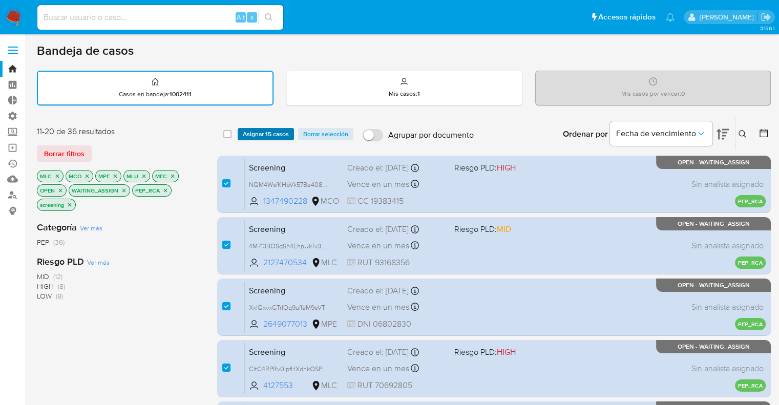
click at [253, 131] on span "Asignar 15 casos" at bounding box center [266, 134] width 46 height 10
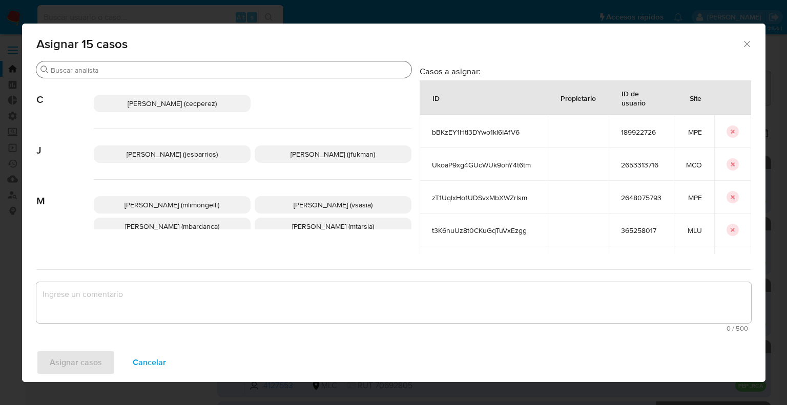
click at [224, 71] on input "Buscar" at bounding box center [229, 70] width 357 height 9
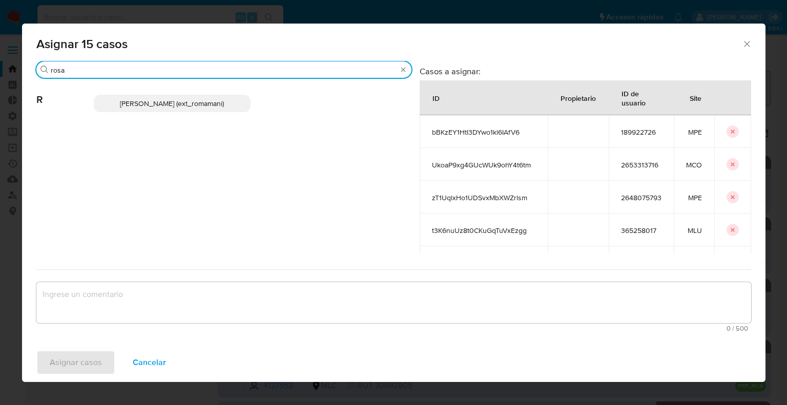
type input "rosa"
click at [236, 108] on p "Rosalia Mamani (ext_romamani)" at bounding box center [172, 103] width 157 height 17
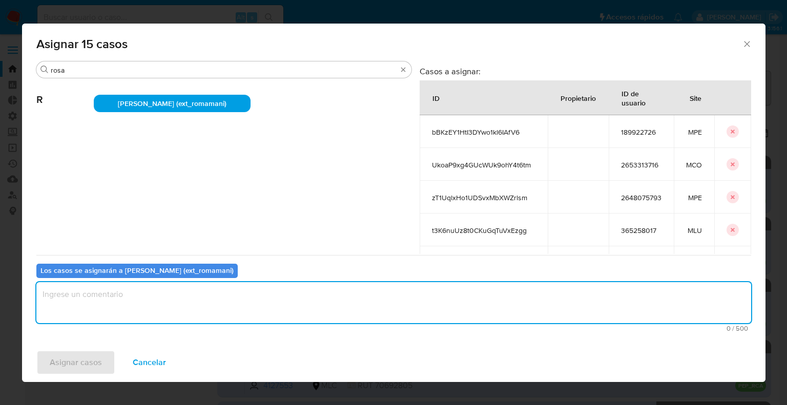
click at [180, 293] on textarea "assign-modal" at bounding box center [393, 302] width 715 height 41
paste textarea "Asignación."
type textarea "Asignación."
click at [112, 358] on button "Asignar casos" at bounding box center [75, 362] width 79 height 25
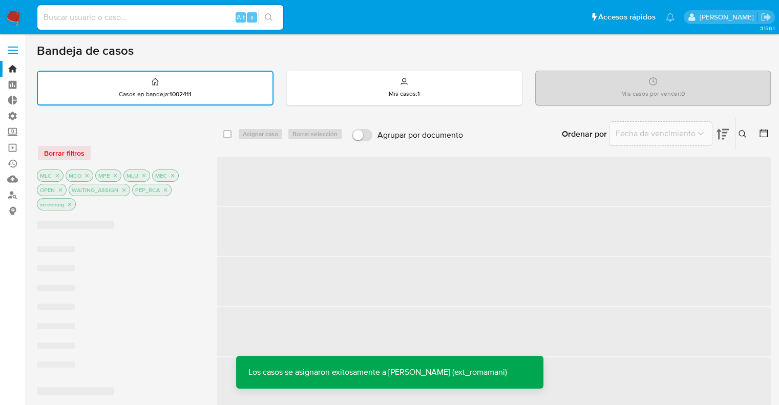
click at [189, 150] on div "Borrar filtros" at bounding box center [119, 153] width 164 height 16
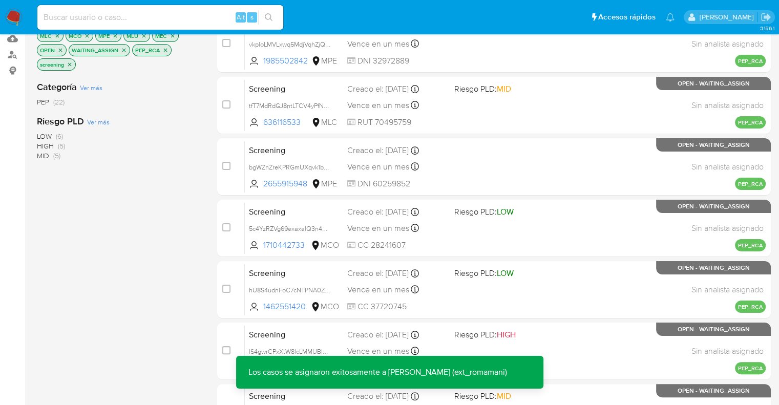
scroll to position [404, 0]
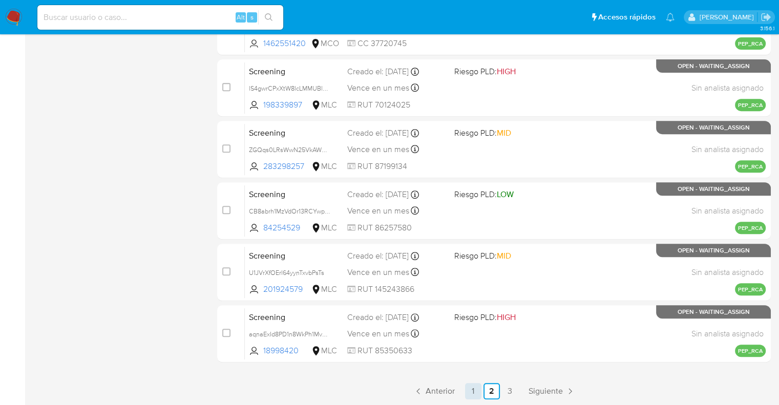
click at [470, 387] on link "1" at bounding box center [473, 391] width 16 height 16
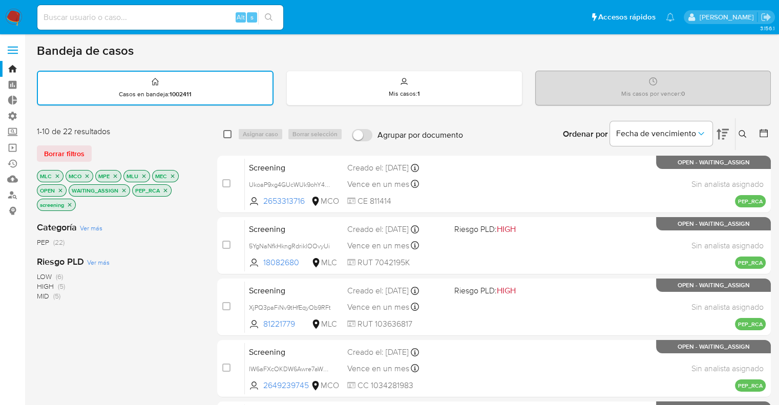
click at [229, 132] on input "checkbox" at bounding box center [227, 134] width 8 height 8
checkbox input "true"
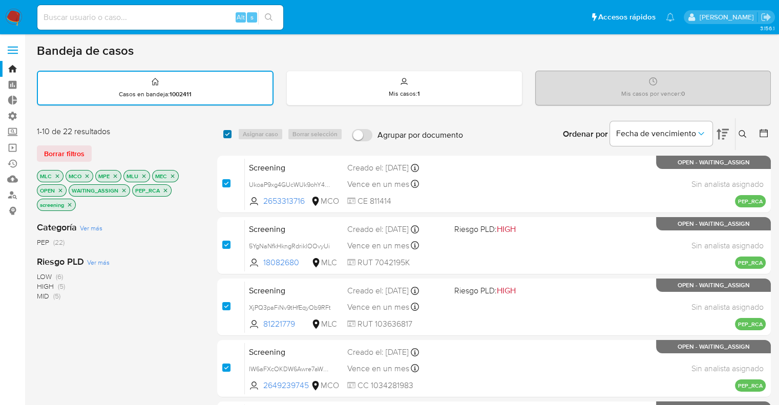
checkbox input "true"
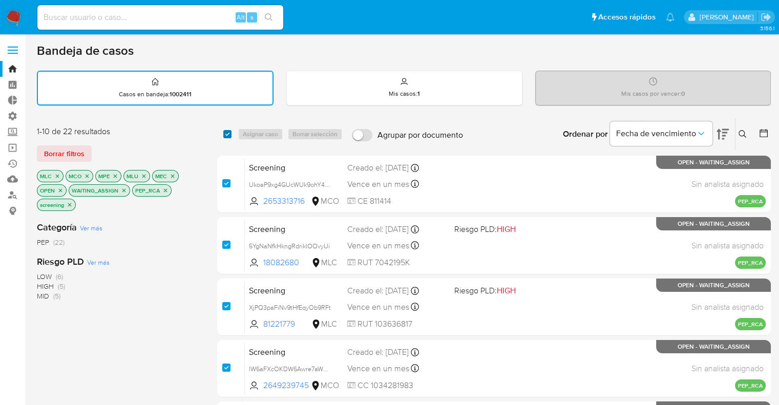
checkbox input "true"
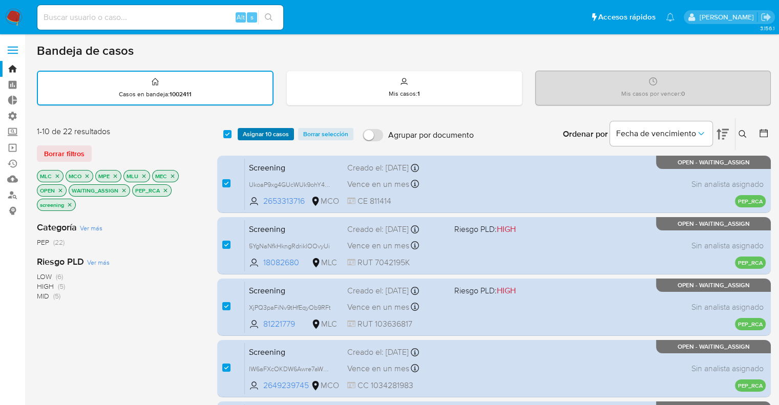
click at [246, 131] on span "Asignar 10 casos" at bounding box center [266, 134] width 46 height 10
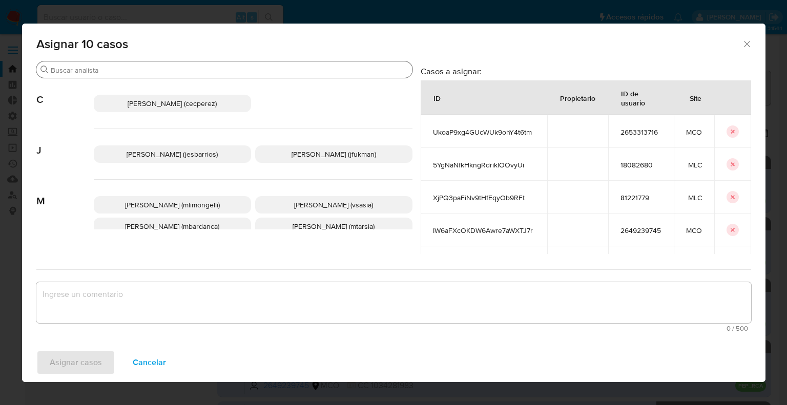
click at [243, 71] on input "Buscar" at bounding box center [230, 70] width 358 height 9
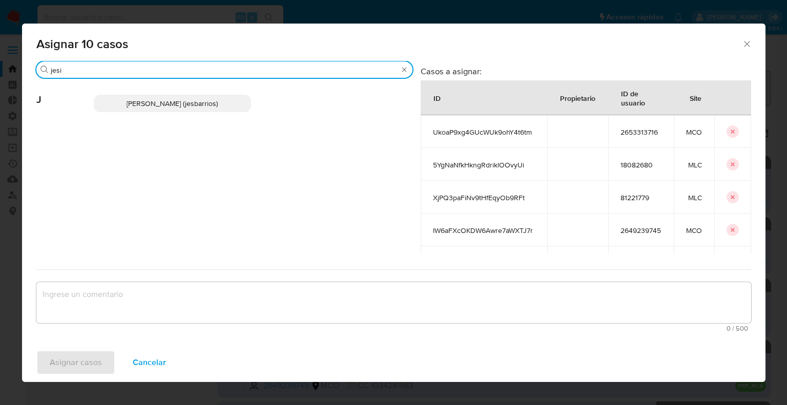
type input "jesi"
click at [236, 98] on p "Jesica Iris Barrios Leita (jesbarrios)" at bounding box center [172, 103] width 157 height 17
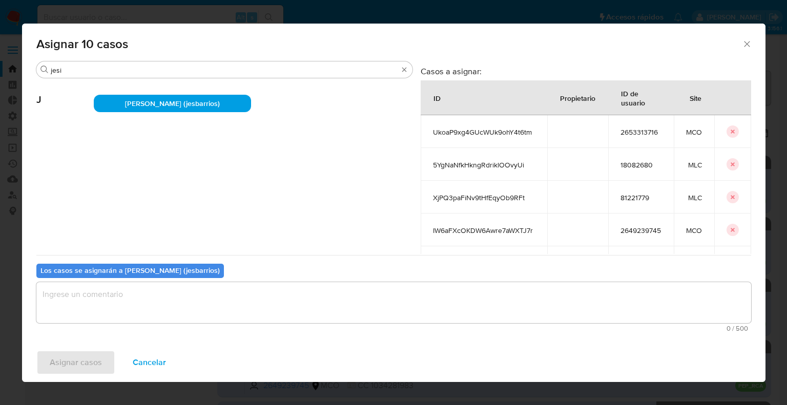
click at [200, 301] on textarea "assign-modal" at bounding box center [393, 302] width 715 height 41
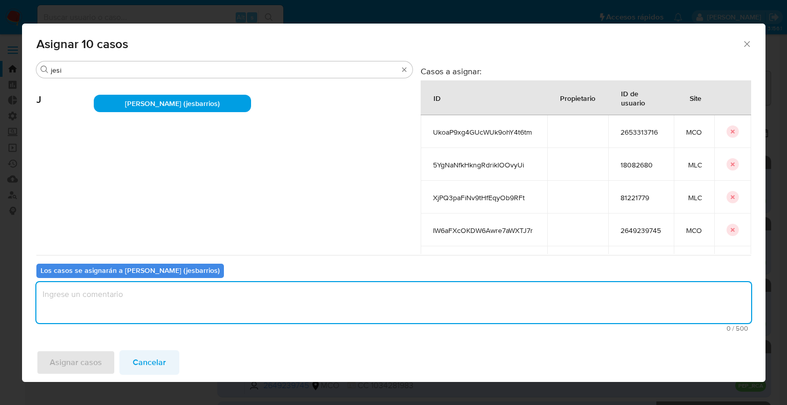
paste textarea "Asignación."
type textarea "Asignación."
click at [94, 364] on span "Asignar casos" at bounding box center [76, 363] width 52 height 23
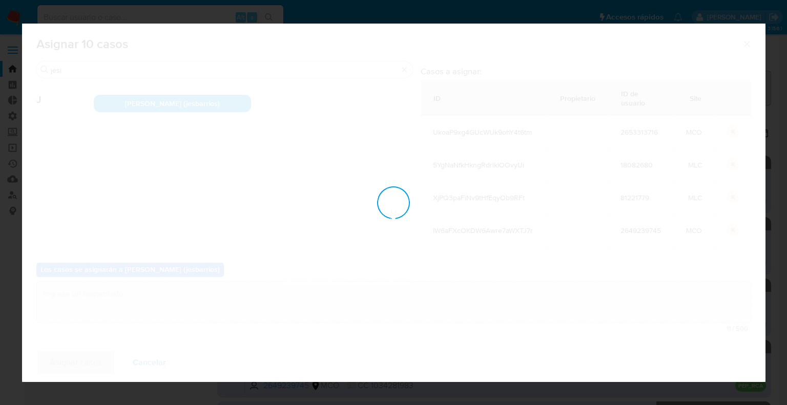
checkbox input "false"
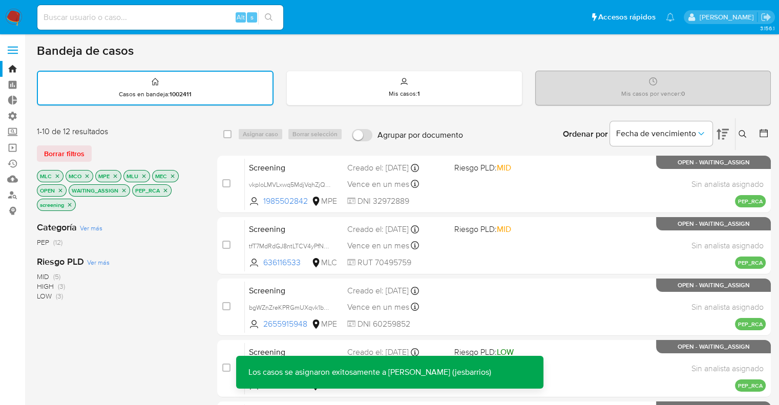
click at [84, 151] on span "Borrar filtros" at bounding box center [64, 154] width 40 height 14
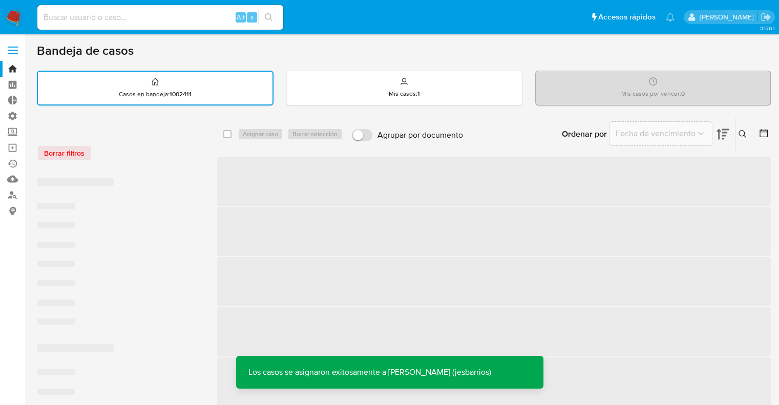
click at [142, 146] on div "Borrar filtros" at bounding box center [119, 153] width 164 height 16
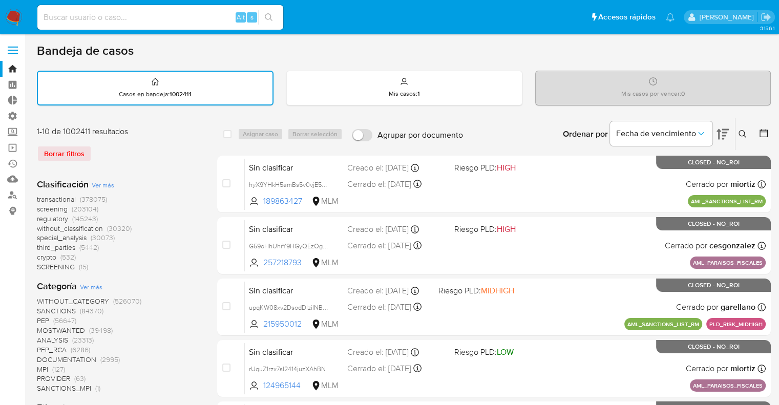
click at [41, 209] on span "screening" at bounding box center [52, 209] width 31 height 10
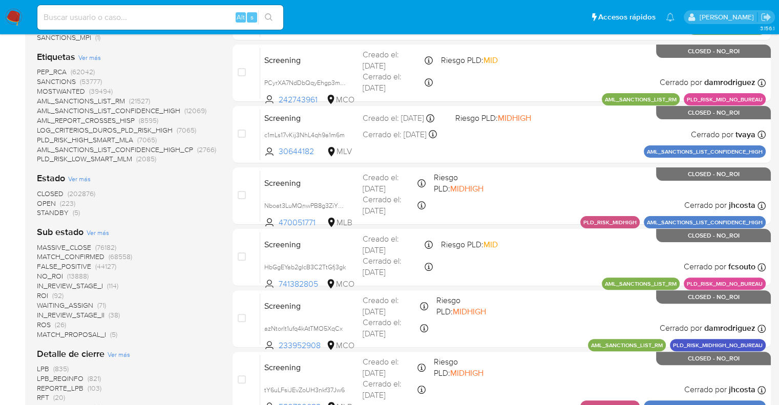
scroll to position [256, 0]
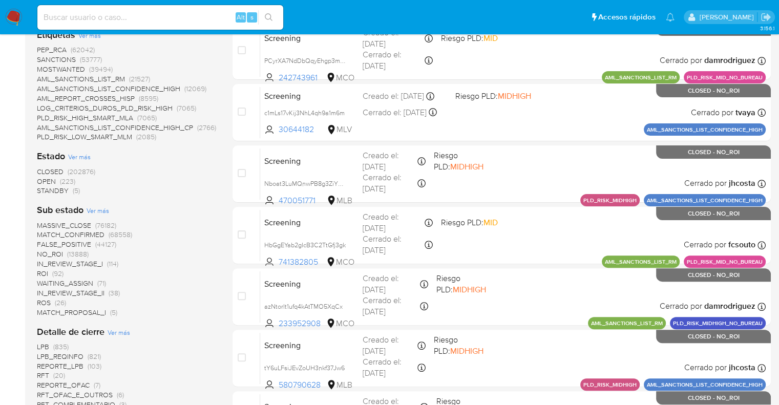
click at [41, 180] on span "OPEN" at bounding box center [46, 181] width 19 height 10
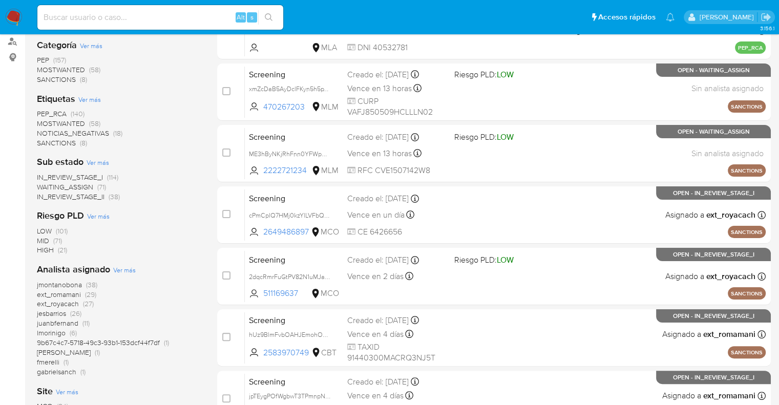
scroll to position [154, 0]
click at [43, 122] on span "MOSTWANTED" at bounding box center [61, 123] width 48 height 10
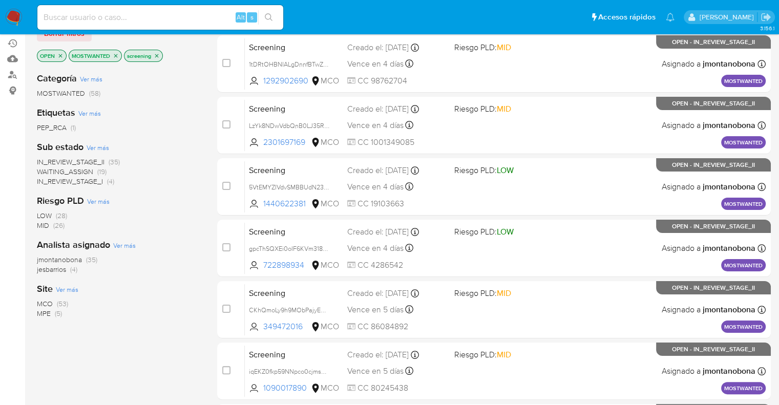
scroll to position [102, 0]
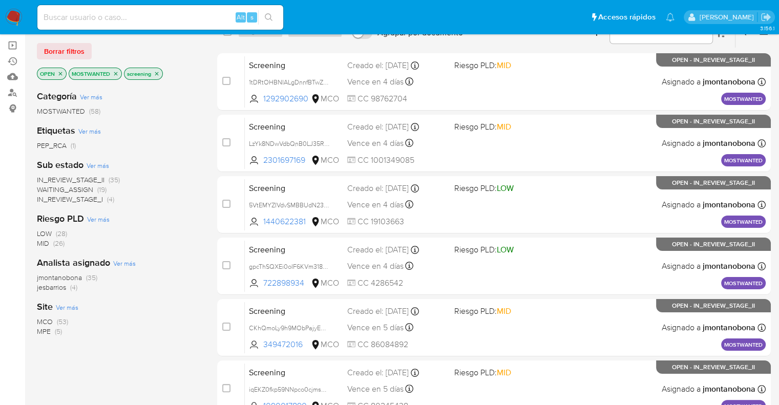
click at [43, 188] on span "WAITING_ASSIGN" at bounding box center [65, 189] width 56 height 10
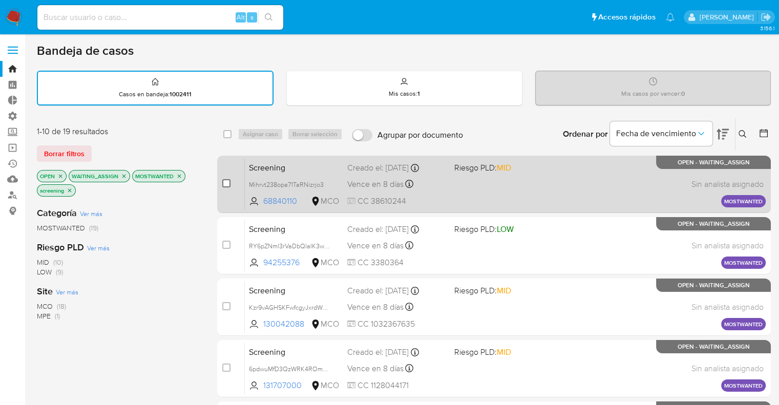
click at [228, 182] on input "checkbox" at bounding box center [226, 183] width 8 height 8
checkbox input "true"
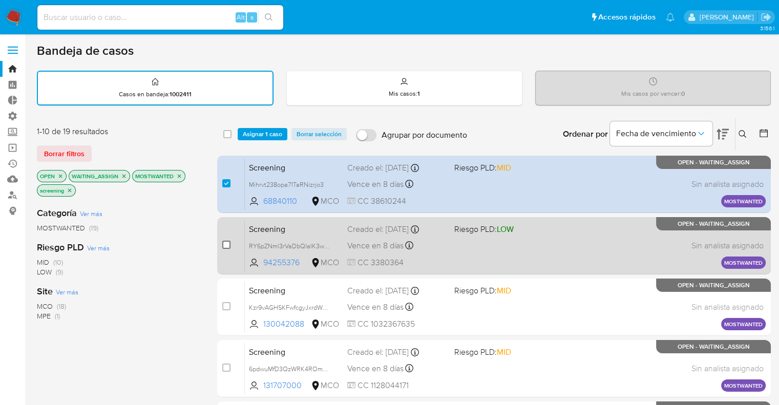
click at [229, 242] on input "checkbox" at bounding box center [226, 245] width 8 height 8
checkbox input "true"
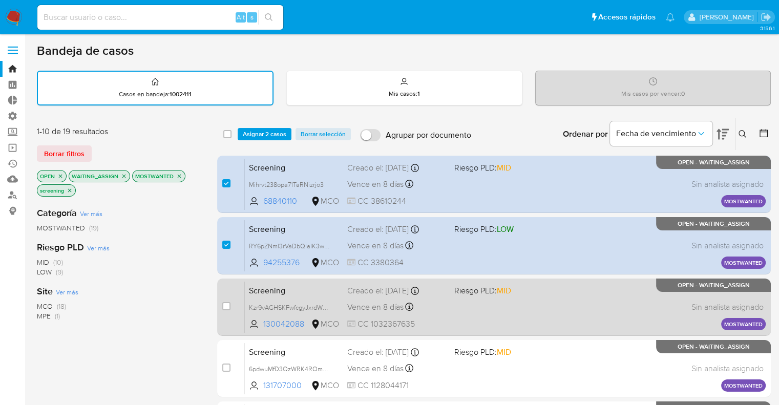
click at [231, 303] on div "case-item-checkbox No es posible asignar el caso" at bounding box center [233, 307] width 23 height 52
click at [226, 307] on input "checkbox" at bounding box center [226, 306] width 8 height 8
checkbox input "true"
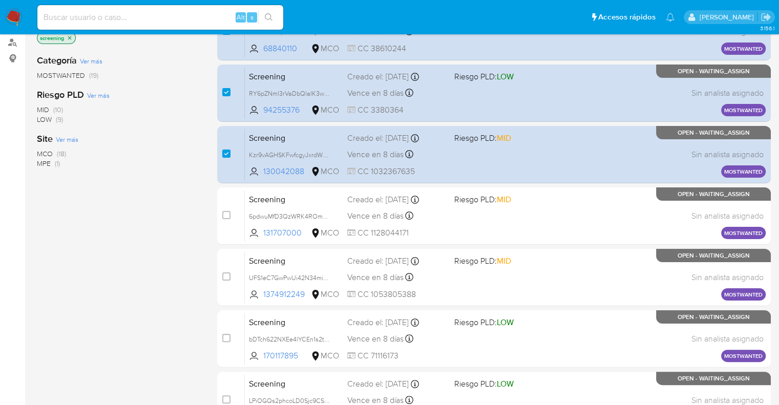
scroll to position [154, 0]
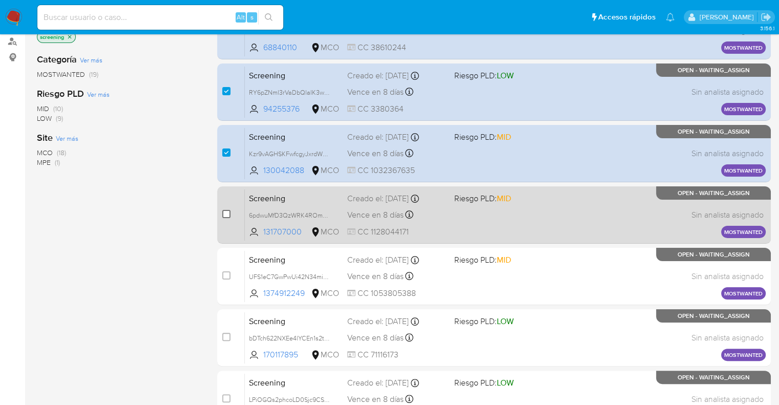
click at [225, 216] on input "checkbox" at bounding box center [226, 214] width 8 height 8
checkbox input "true"
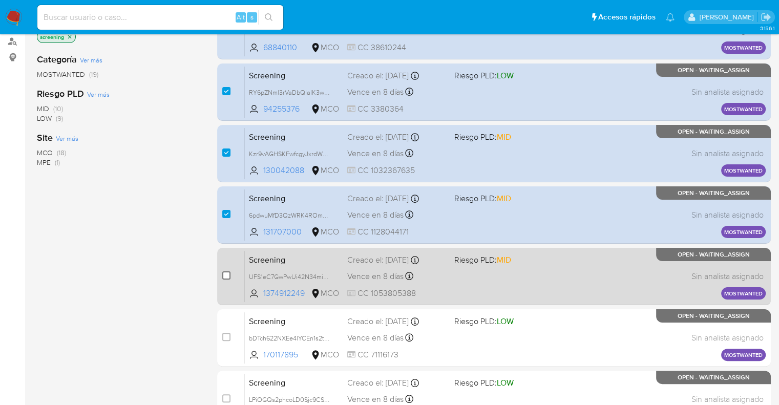
click at [228, 276] on input "checkbox" at bounding box center [226, 276] width 8 height 8
checkbox input "true"
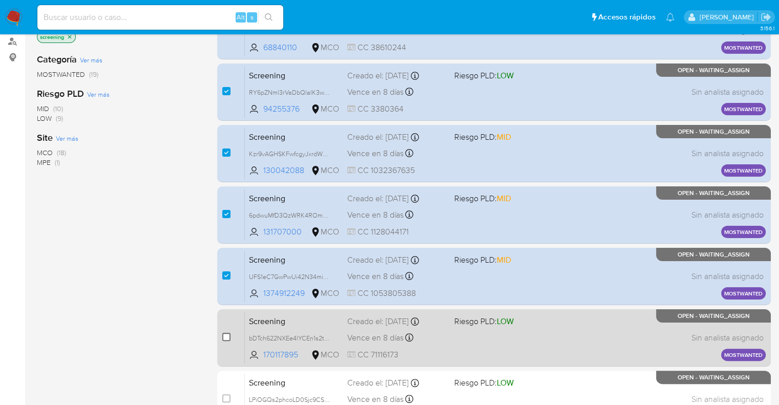
click at [227, 336] on input "checkbox" at bounding box center [226, 337] width 8 height 8
checkbox input "true"
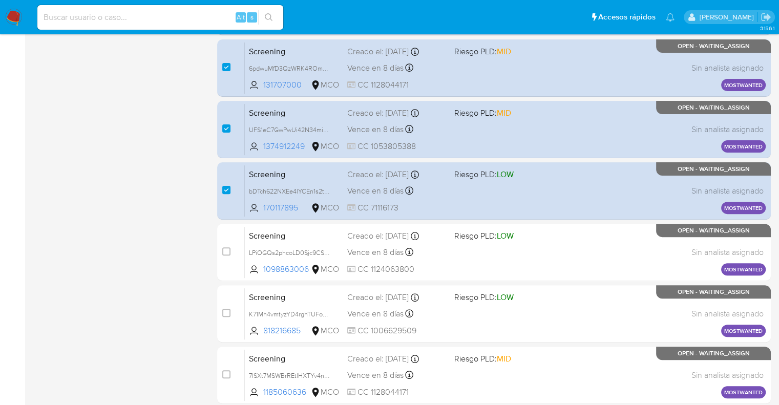
scroll to position [307, 0]
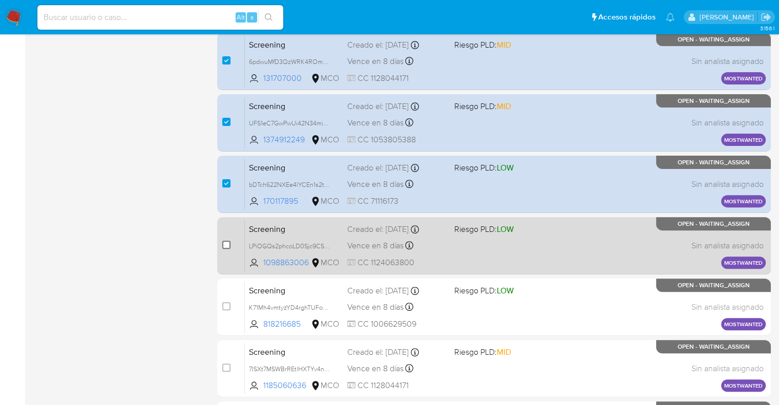
click at [228, 244] on input "checkbox" at bounding box center [226, 245] width 8 height 8
checkbox input "true"
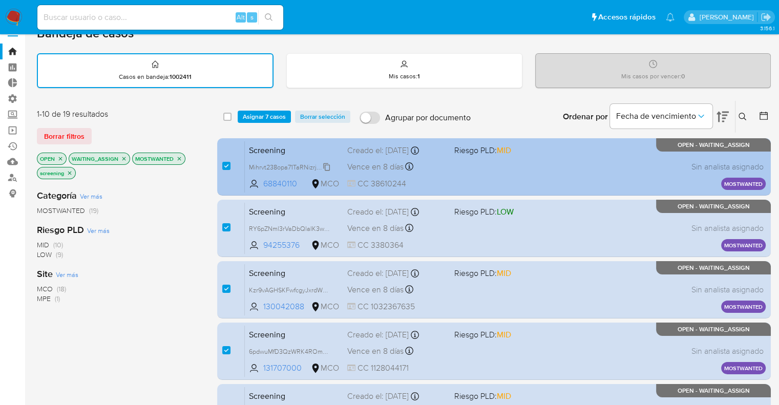
scroll to position [0, 0]
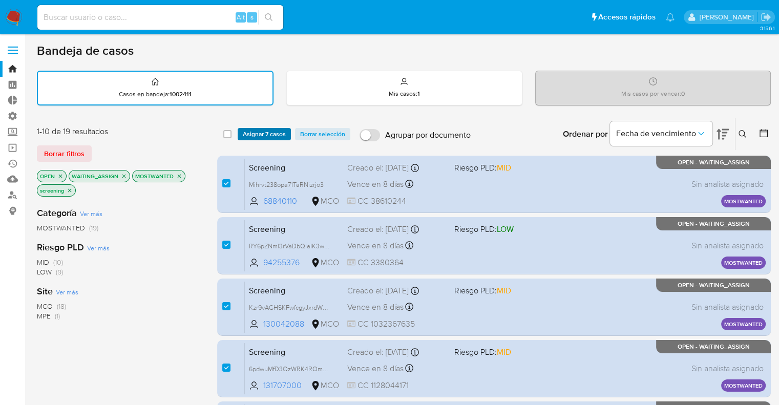
click at [283, 133] on span "Asignar 7 casos" at bounding box center [264, 134] width 43 height 10
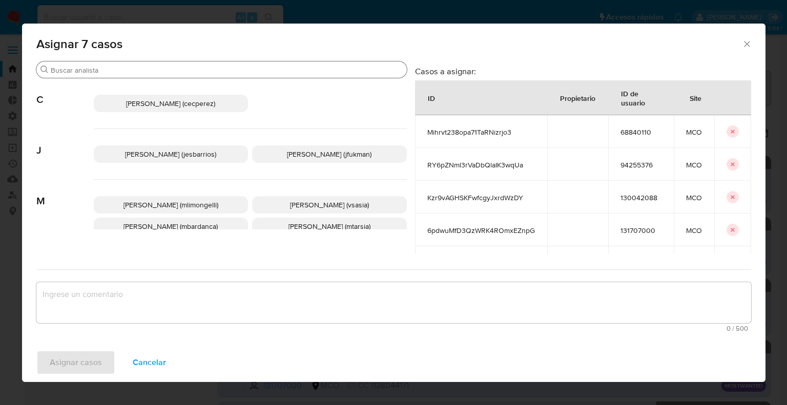
click at [225, 69] on input "Buscar" at bounding box center [227, 70] width 352 height 9
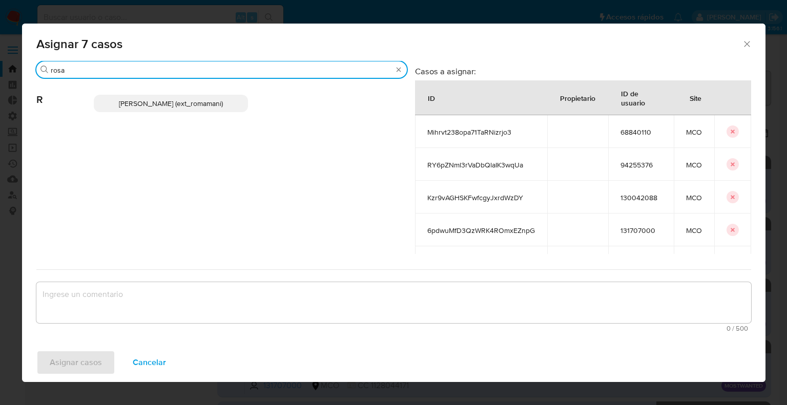
type input "rosa"
click at [228, 106] on p "Rosalia Mamani (ext_romamani)" at bounding box center [171, 103] width 155 height 17
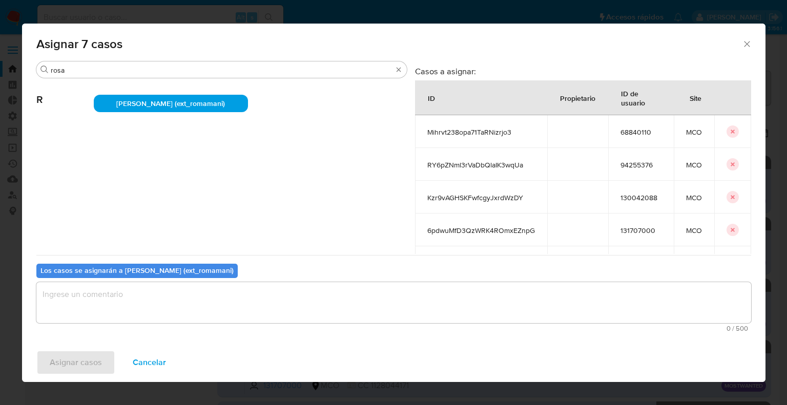
click at [169, 312] on textarea "assign-modal" at bounding box center [393, 302] width 715 height 41
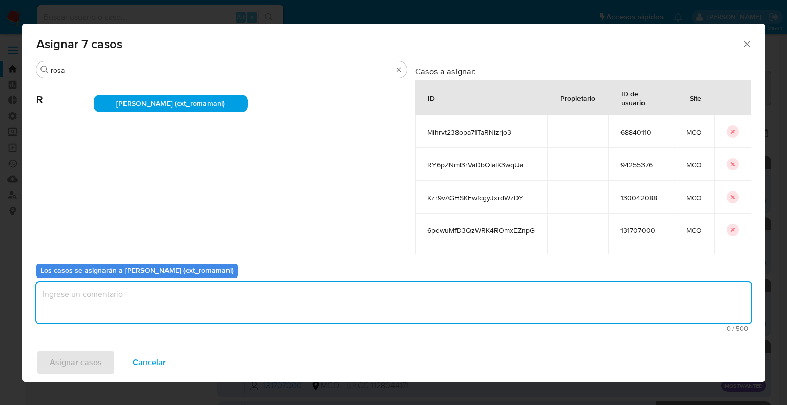
paste textarea "Asignación."
type textarea "Asignación."
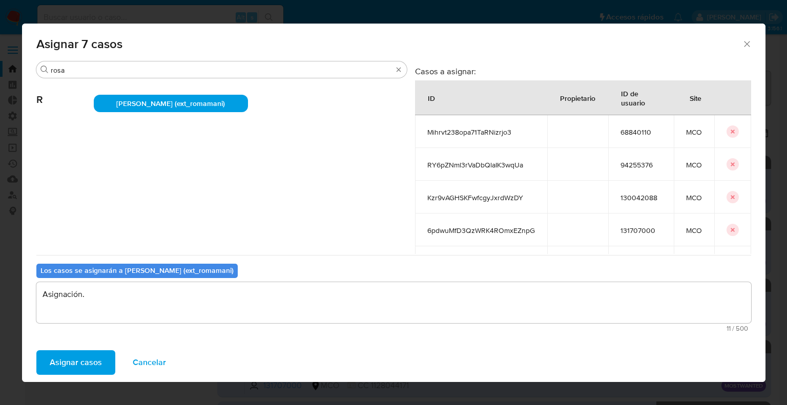
click at [105, 360] on button "Asignar casos" at bounding box center [75, 362] width 79 height 25
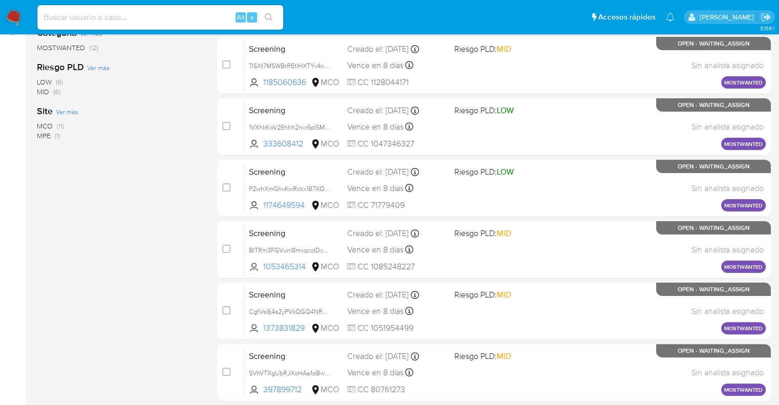
scroll to position [102, 0]
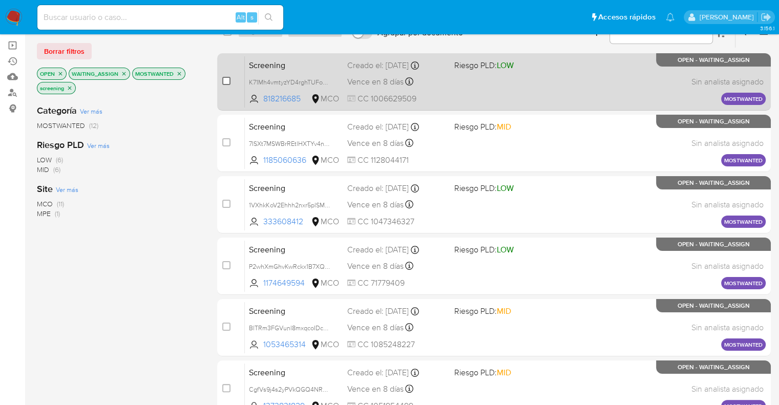
click at [226, 81] on input "checkbox" at bounding box center [226, 81] width 8 height 8
checkbox input "true"
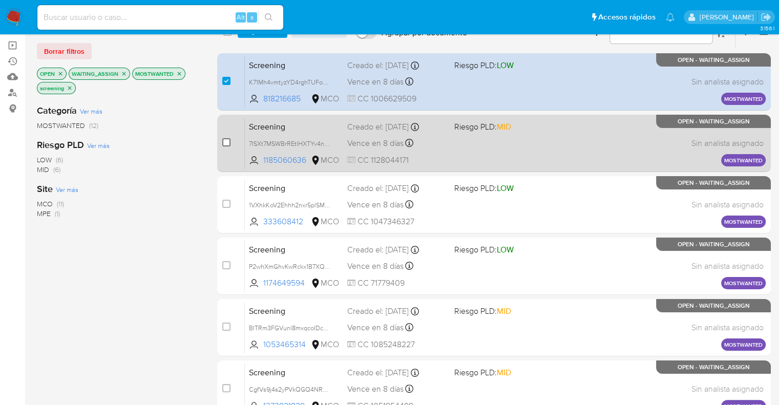
click at [229, 141] on input "checkbox" at bounding box center [226, 142] width 8 height 8
checkbox input "true"
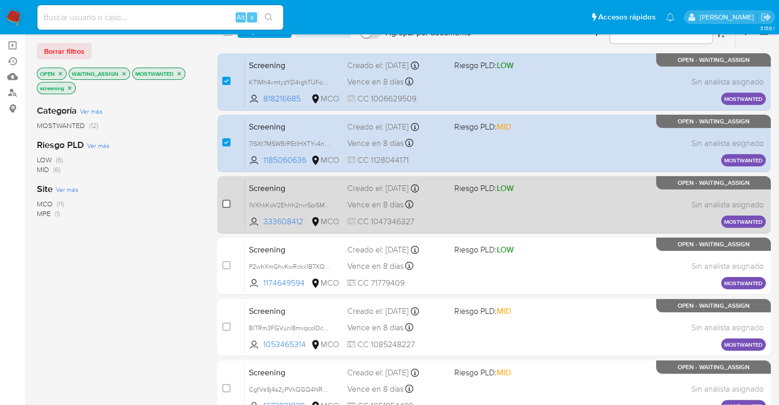
click at [229, 203] on input "checkbox" at bounding box center [226, 204] width 8 height 8
checkbox input "true"
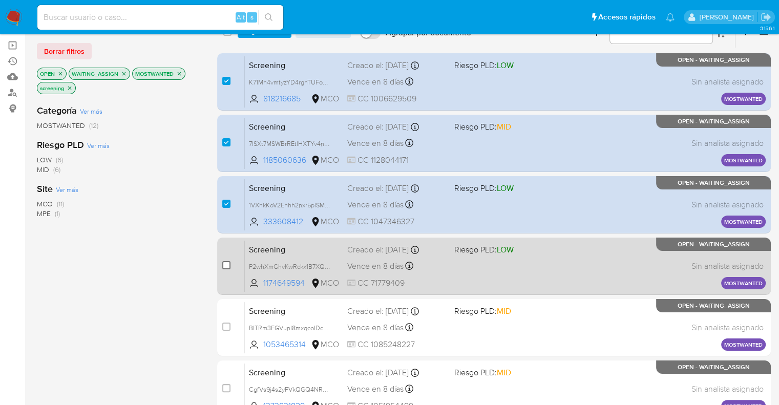
click at [227, 262] on input "checkbox" at bounding box center [226, 265] width 8 height 8
checkbox input "true"
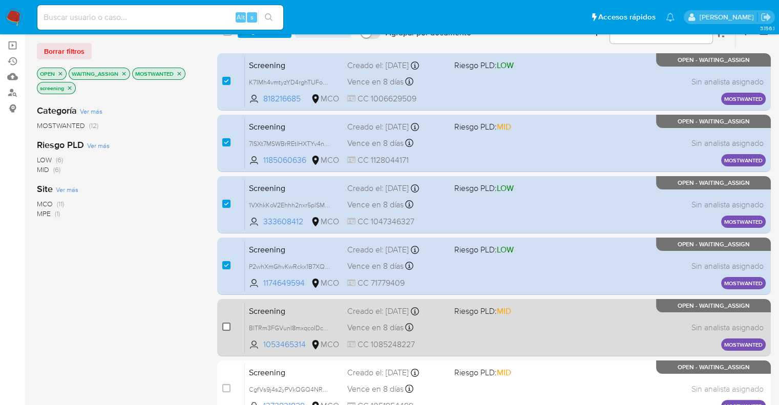
click at [226, 325] on input "checkbox" at bounding box center [226, 327] width 8 height 8
checkbox input "true"
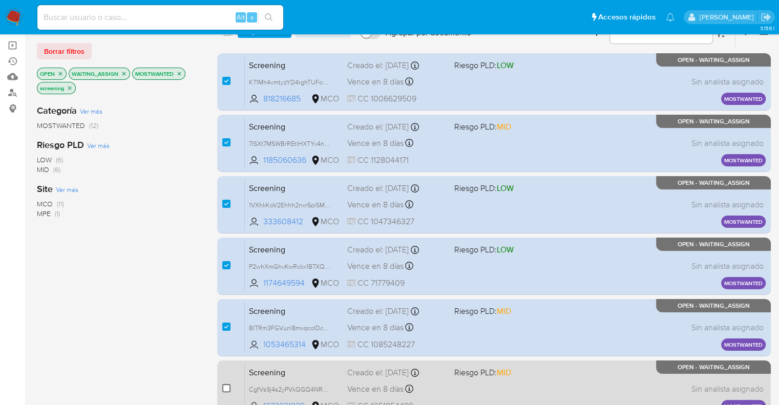
click at [225, 387] on input "checkbox" at bounding box center [226, 388] width 8 height 8
checkbox input "true"
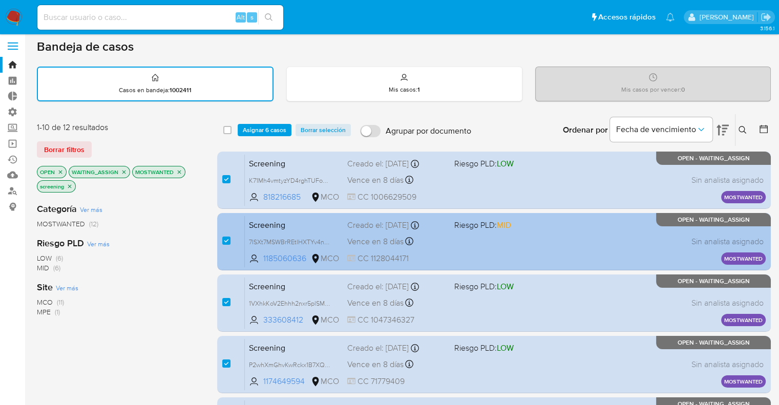
scroll to position [0, 0]
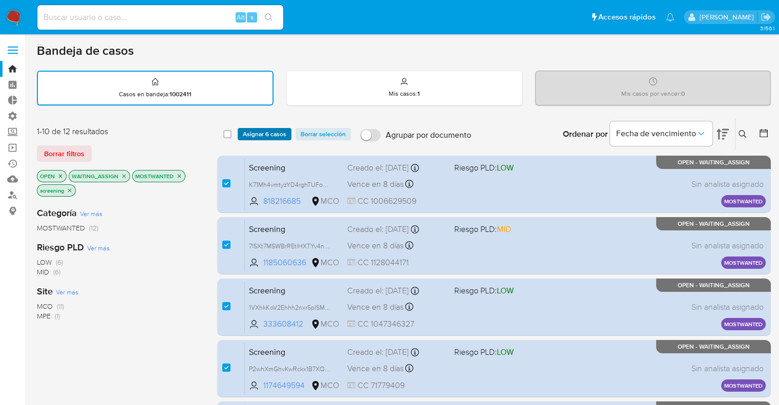
click at [282, 133] on span "Asignar 6 casos" at bounding box center [265, 134] width 44 height 10
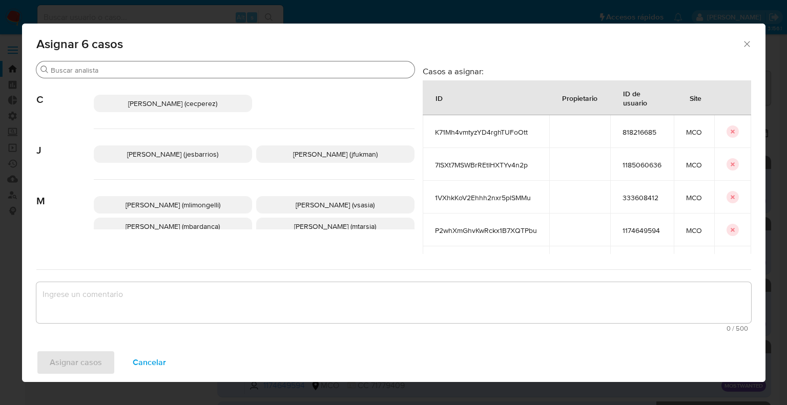
click at [225, 73] on input "Buscar" at bounding box center [231, 70] width 360 height 9
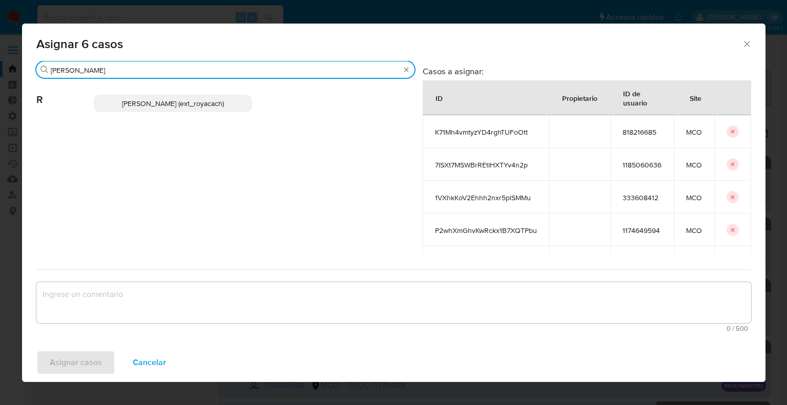
type input "romi"
click at [241, 104] on p "Romina Isabel Yacachury (ext_royacach)" at bounding box center [173, 103] width 158 height 17
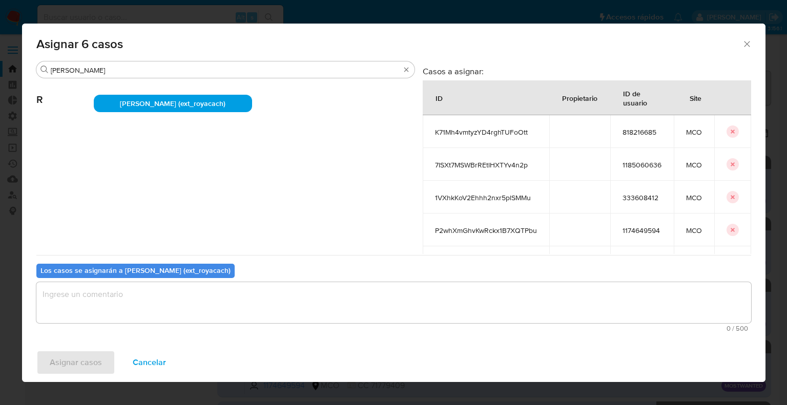
click at [176, 323] on div "0 / 500 500 caracteres restantes" at bounding box center [393, 307] width 715 height 50
click at [178, 299] on textarea "assign-modal" at bounding box center [393, 302] width 715 height 41
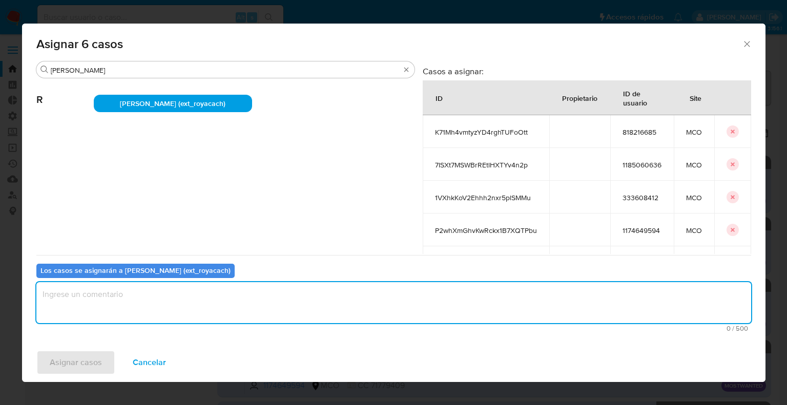
paste textarea "Asignación."
type textarea "Asignación."
click at [105, 360] on button "Asignar casos" at bounding box center [75, 362] width 79 height 25
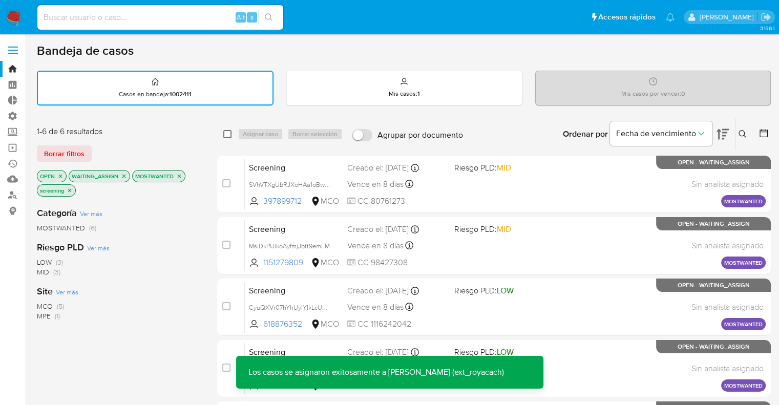
click at [223, 135] on input "checkbox" at bounding box center [227, 134] width 8 height 8
checkbox input "true"
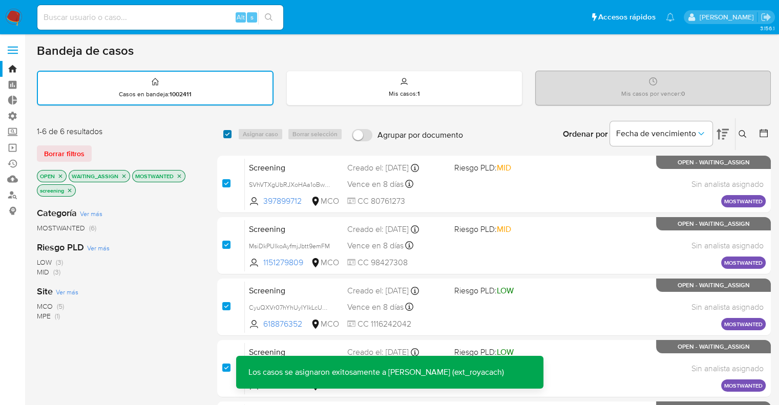
checkbox input "true"
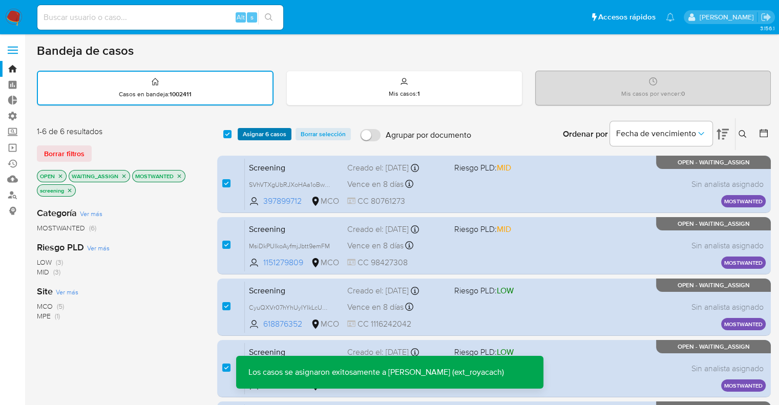
click at [253, 133] on span "Asignar 6 casos" at bounding box center [265, 134] width 44 height 10
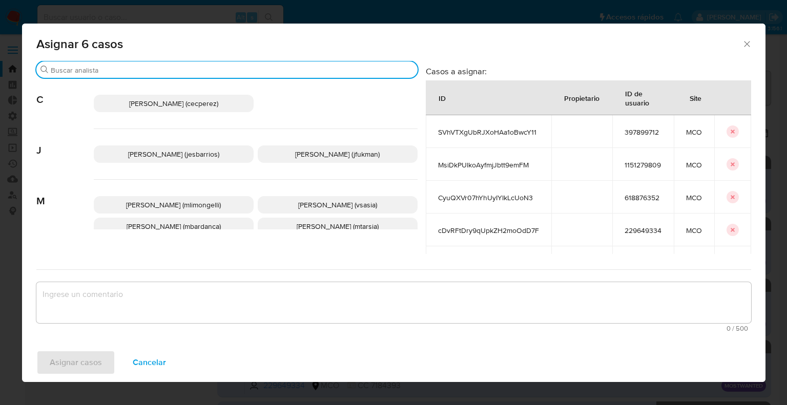
click at [207, 72] on input "Buscar" at bounding box center [232, 70] width 363 height 9
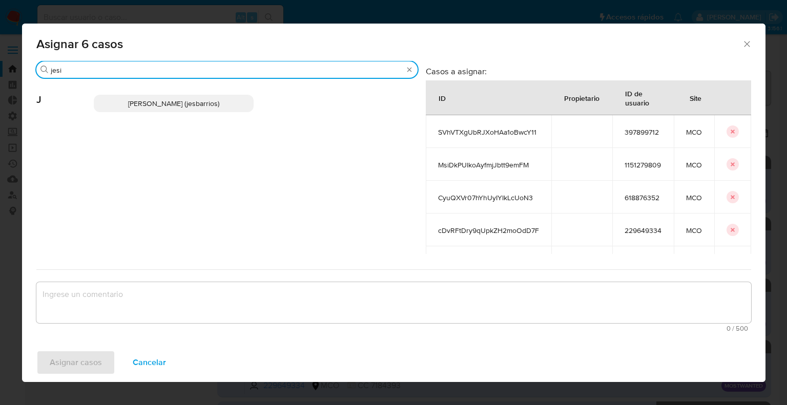
type input "jesi"
click at [231, 100] on p "Jesica Iris Barrios Leita (jesbarrios)" at bounding box center [174, 103] width 160 height 17
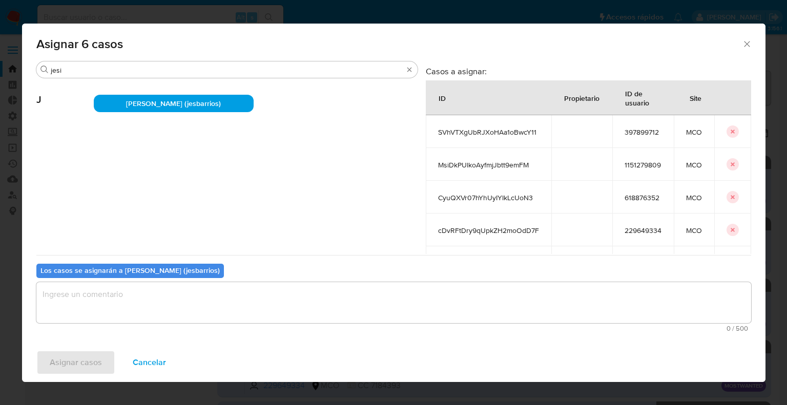
click at [166, 296] on textarea "assign-modal" at bounding box center [393, 302] width 715 height 41
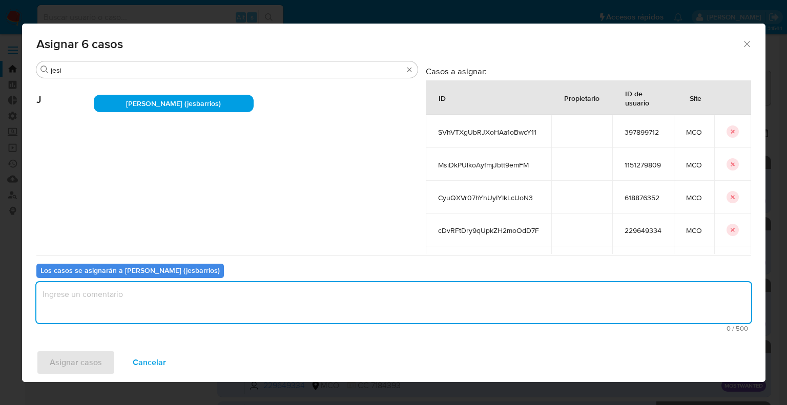
paste textarea "Asignación."
type textarea "Asignación."
click at [104, 362] on button "Asignar casos" at bounding box center [75, 362] width 79 height 25
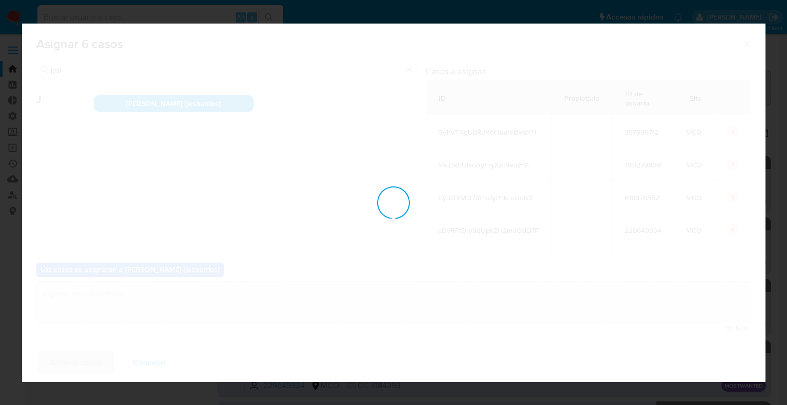
checkbox input "false"
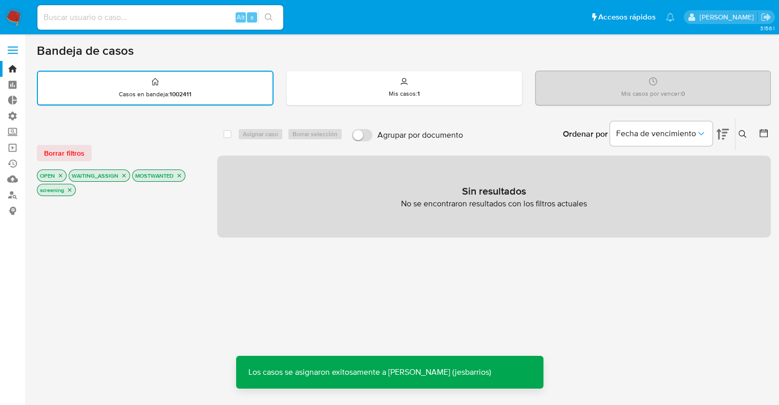
click at [123, 176] on icon "close-filter" at bounding box center [124, 176] width 6 height 6
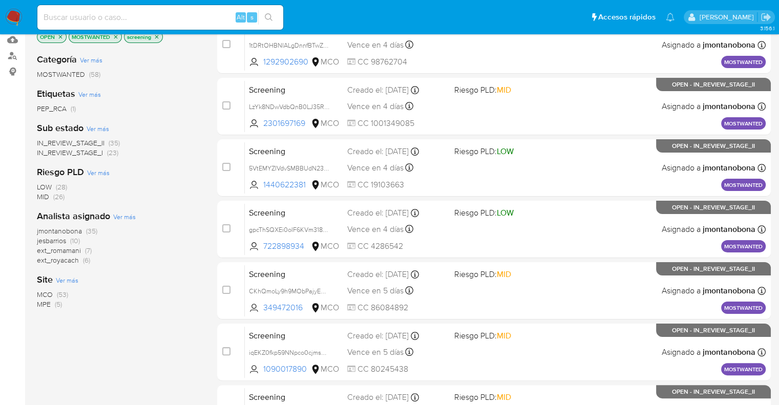
scroll to position [404, 0]
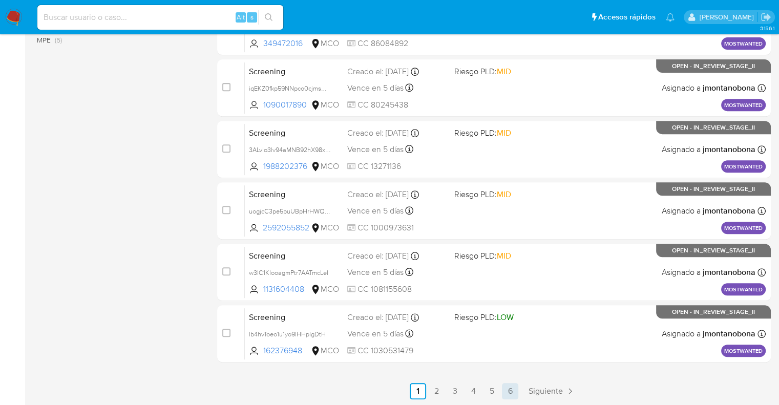
click at [506, 393] on link "6" at bounding box center [510, 391] width 16 height 16
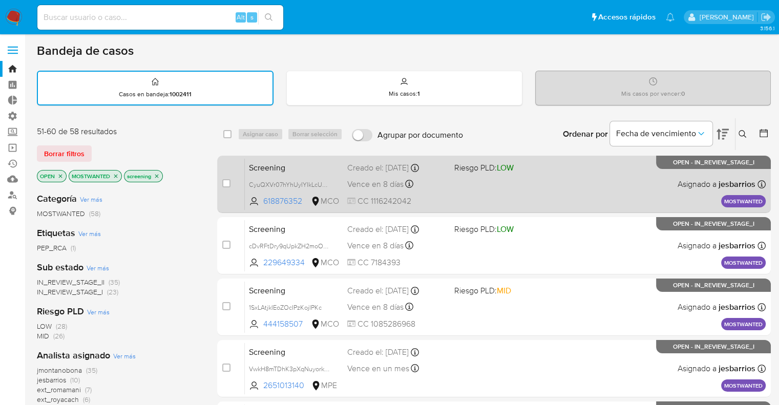
click at [330, 169] on span "Screening" at bounding box center [294, 166] width 90 height 13
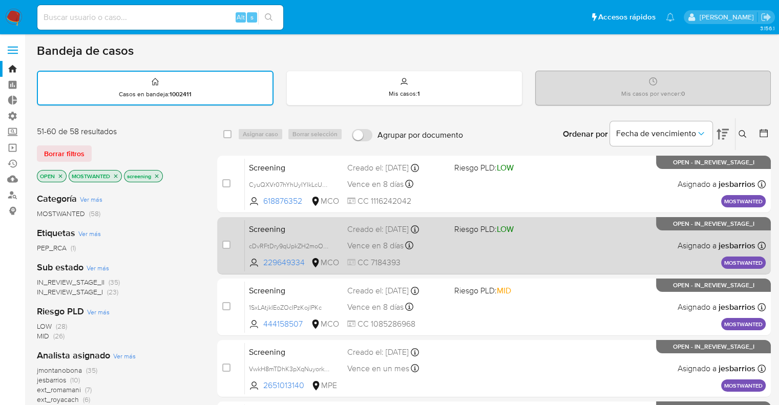
click at [303, 231] on span "Screening" at bounding box center [294, 228] width 90 height 13
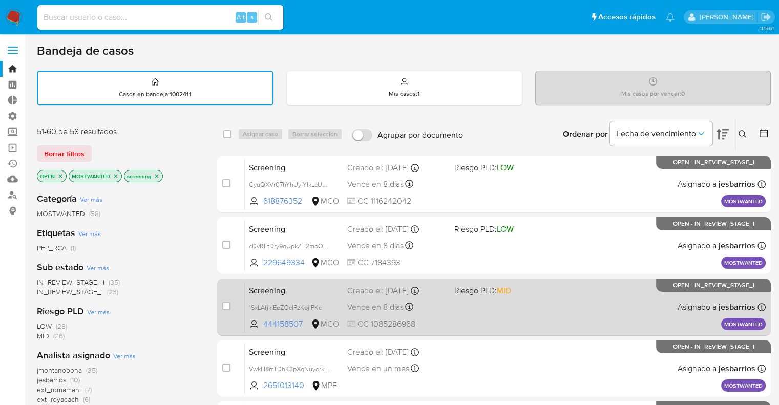
click at [312, 293] on span "Screening" at bounding box center [294, 289] width 90 height 13
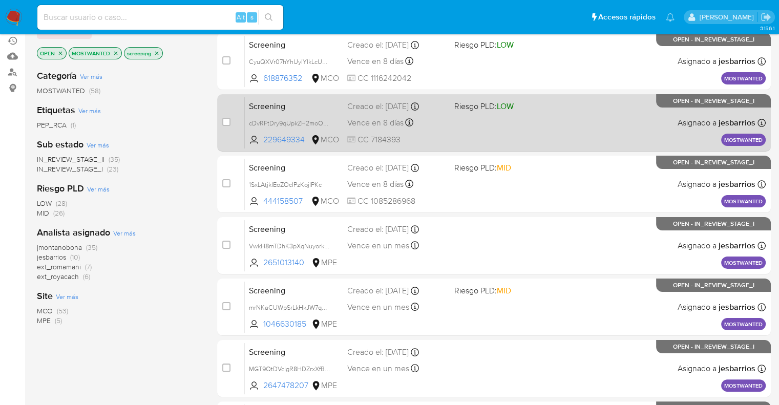
scroll to position [281, 0]
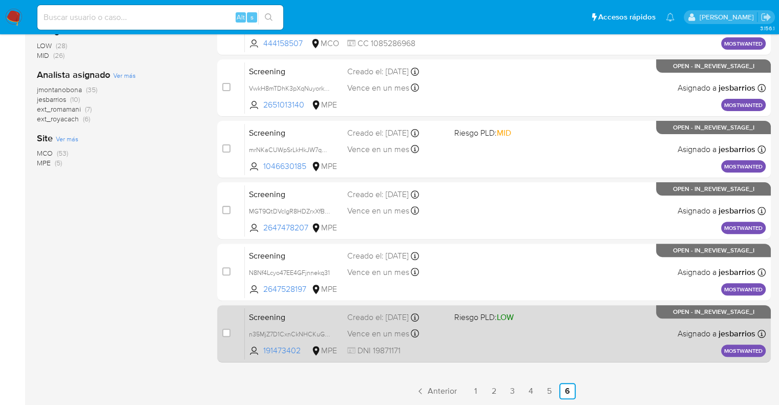
click at [316, 317] on span "Screening" at bounding box center [294, 316] width 90 height 13
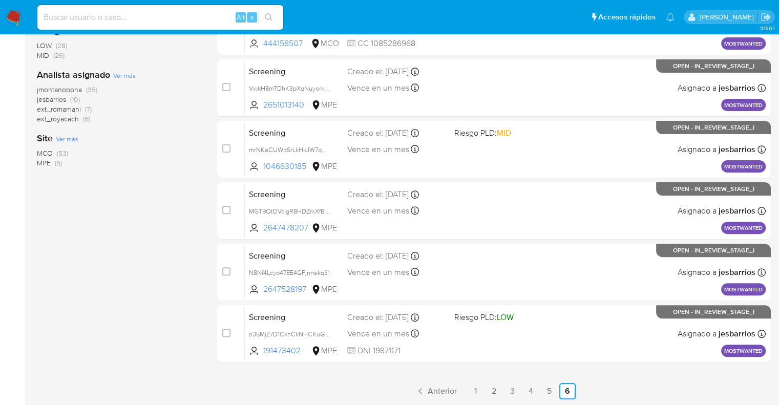
click at [39, 153] on span "MCO" at bounding box center [45, 153] width 16 height 10
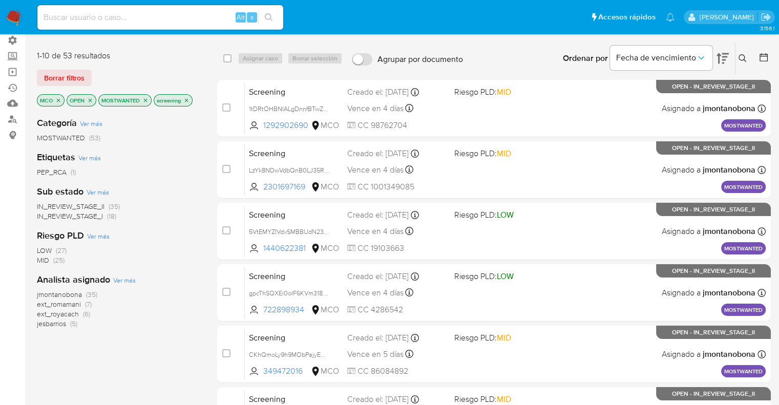
scroll to position [404, 0]
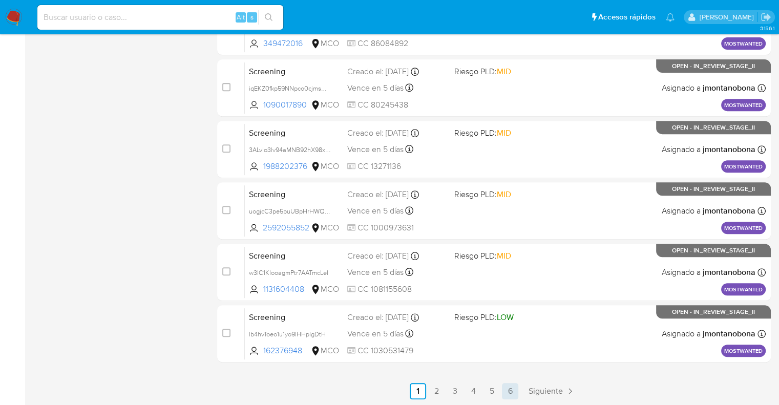
click at [514, 389] on link "6" at bounding box center [510, 391] width 16 height 16
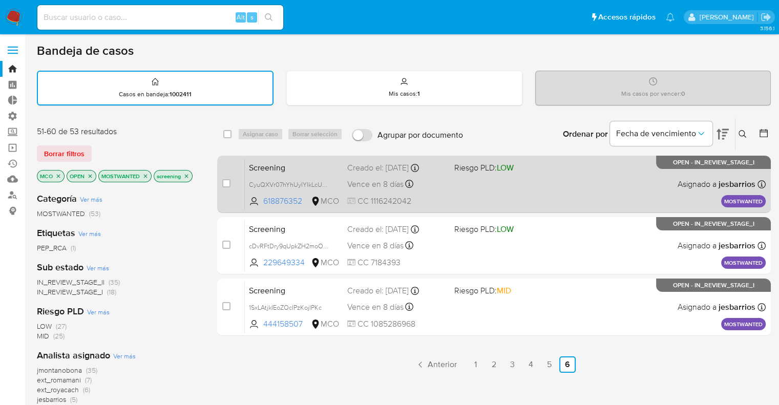
click at [296, 163] on span "Screening" at bounding box center [294, 166] width 90 height 13
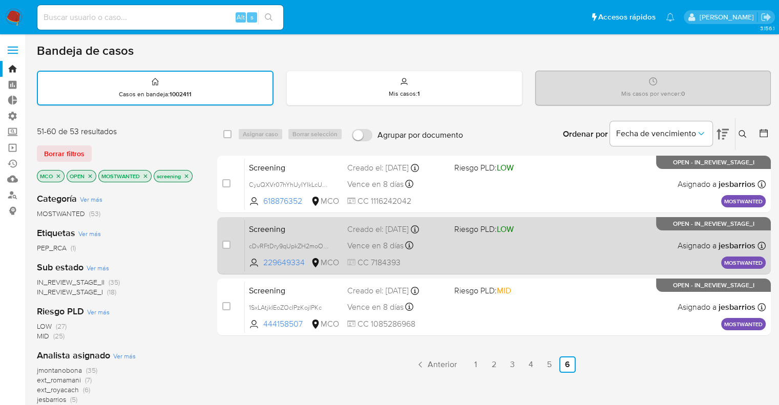
click at [319, 225] on span "Screening" at bounding box center [294, 228] width 90 height 13
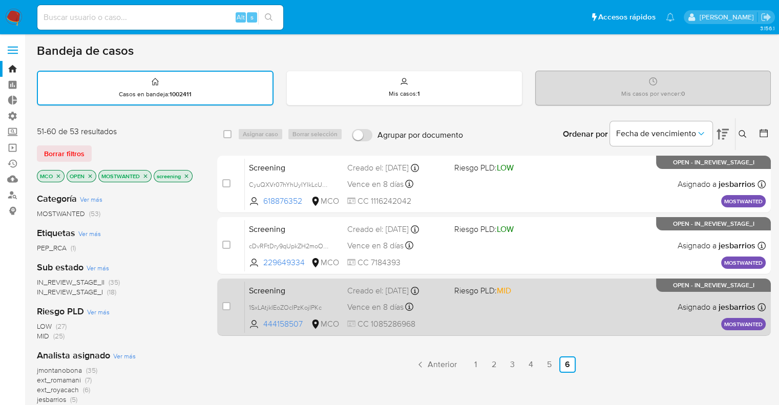
click at [337, 288] on span "Screening" at bounding box center [294, 289] width 90 height 13
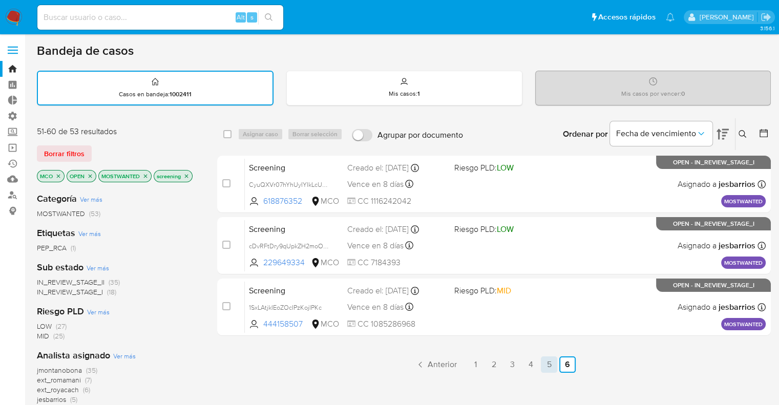
click at [549, 367] on link "5" at bounding box center [549, 365] width 16 height 16
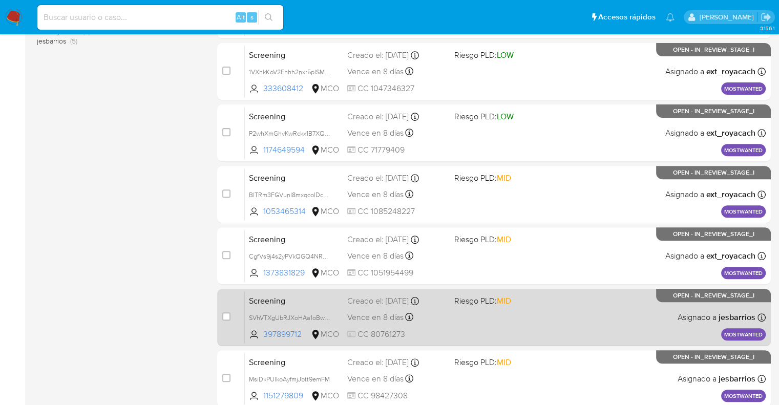
scroll to position [404, 0]
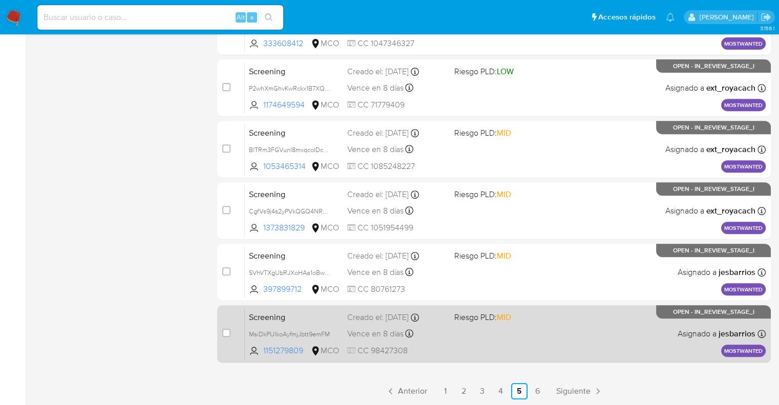
click at [336, 313] on span "Screening" at bounding box center [294, 316] width 90 height 13
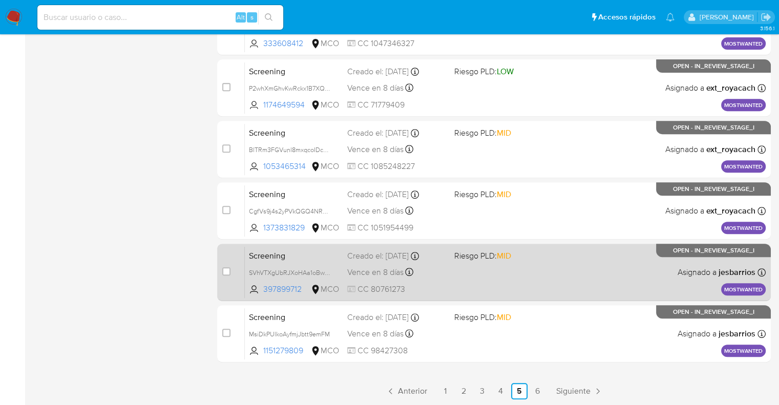
click at [335, 254] on span "Screening" at bounding box center [294, 255] width 90 height 13
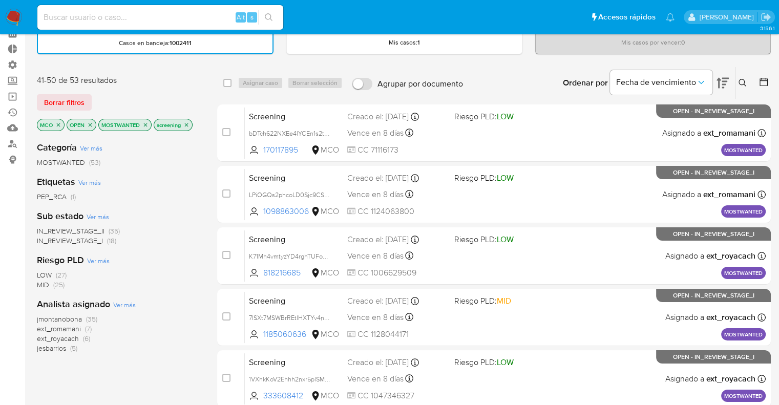
scroll to position [45, 0]
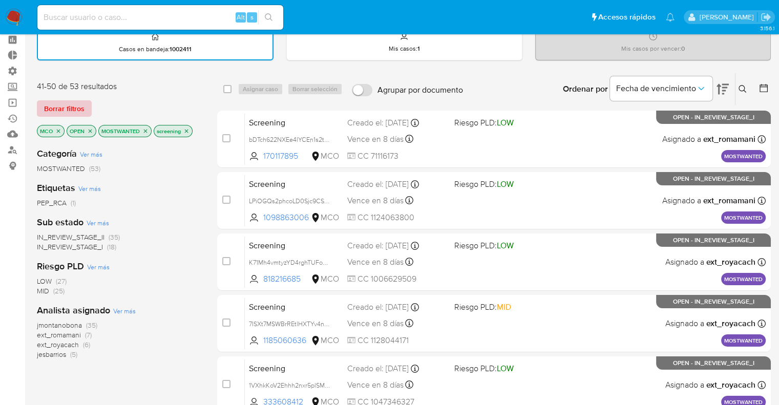
click at [82, 107] on span "Borrar filtros" at bounding box center [64, 108] width 40 height 14
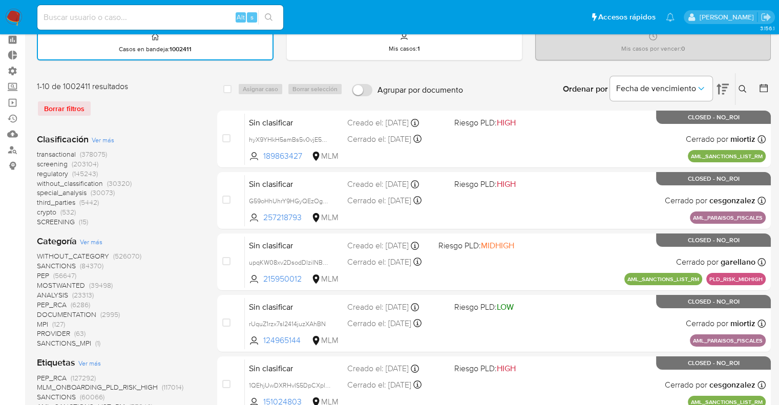
click at [43, 163] on span "screening" at bounding box center [52, 164] width 31 height 10
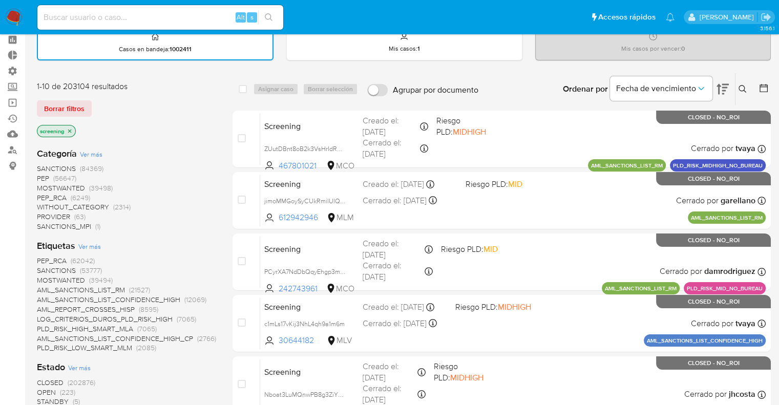
click at [43, 389] on span "OPEN" at bounding box center [46, 392] width 19 height 10
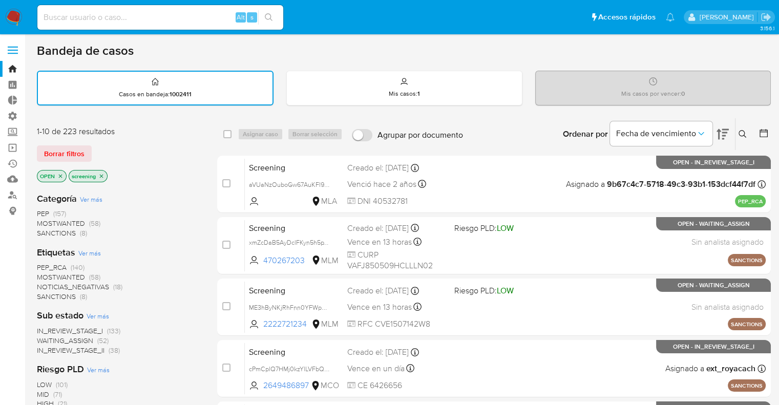
click at [98, 151] on div "Borrar filtros" at bounding box center [119, 154] width 164 height 16
click at [551, 18] on ul "Pausado Ver notificaciones Alt s Accesos rápidos Presiona las siguientes teclas…" at bounding box center [356, 17] width 648 height 26
click at [499, 86] on div "Mis casos : 1" at bounding box center [404, 87] width 235 height 33
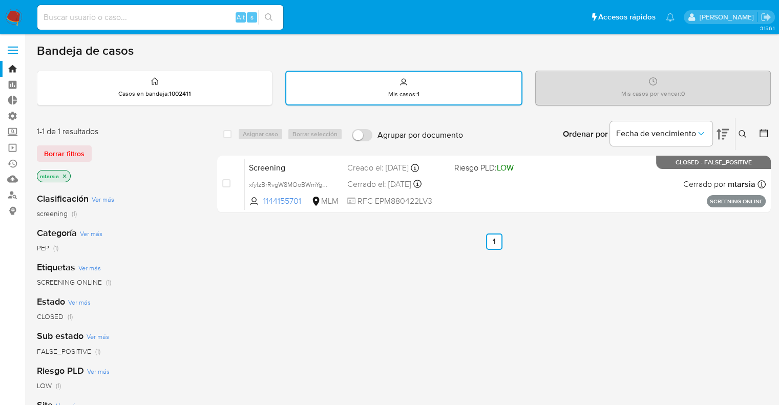
click at [63, 178] on p "mtarsia" at bounding box center [53, 176] width 33 height 11
click at [63, 177] on icon "close-filter" at bounding box center [64, 176] width 6 height 6
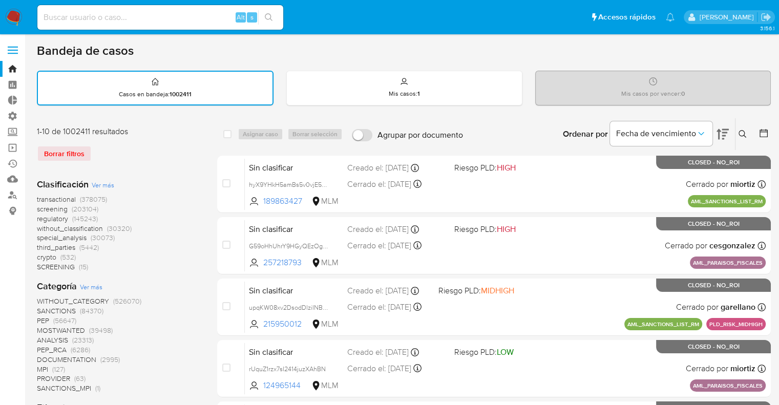
click at [93, 146] on div "Borrar filtros" at bounding box center [119, 154] width 164 height 16
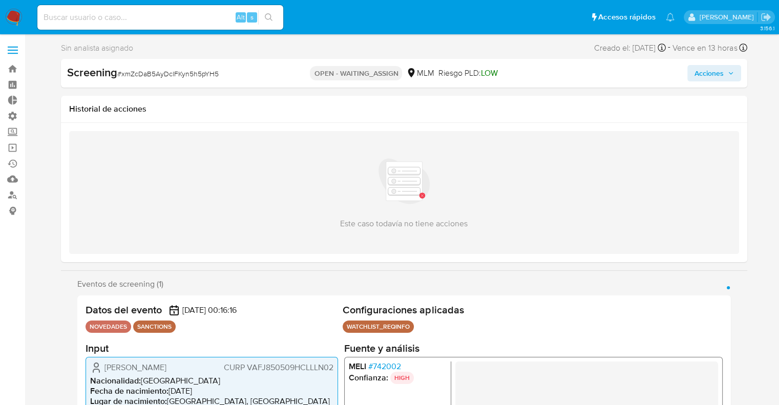
select select "10"
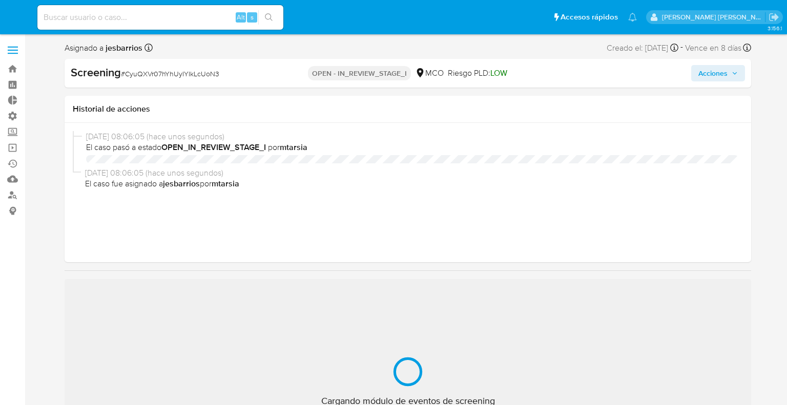
select select "10"
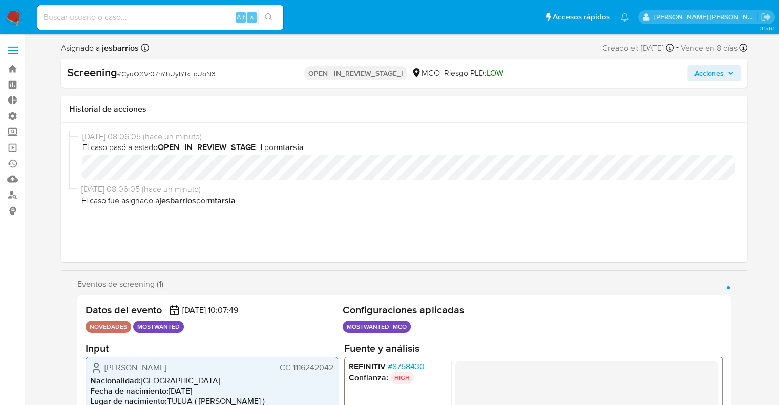
scroll to position [51, 0]
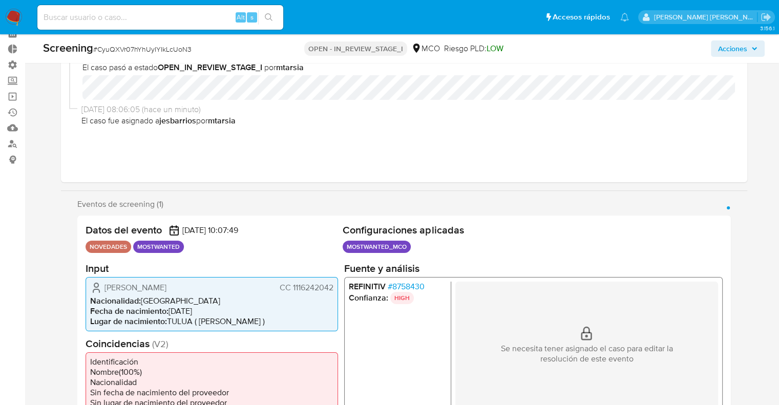
click at [401, 286] on span "# 8758430" at bounding box center [405, 286] width 37 height 10
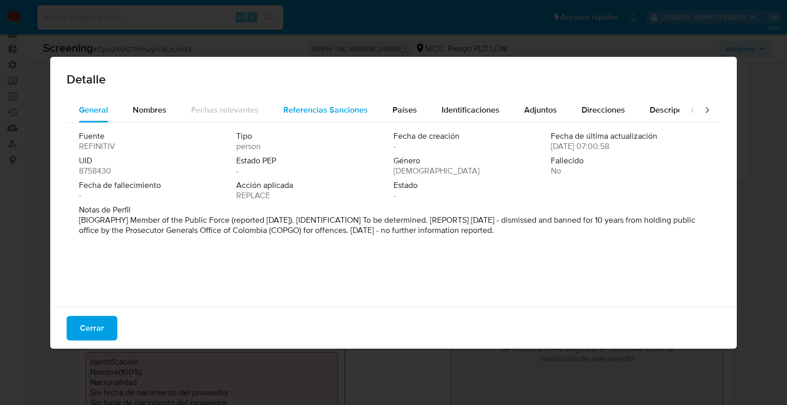
click at [297, 112] on span "Referencias Sanciones" at bounding box center [325, 110] width 85 height 12
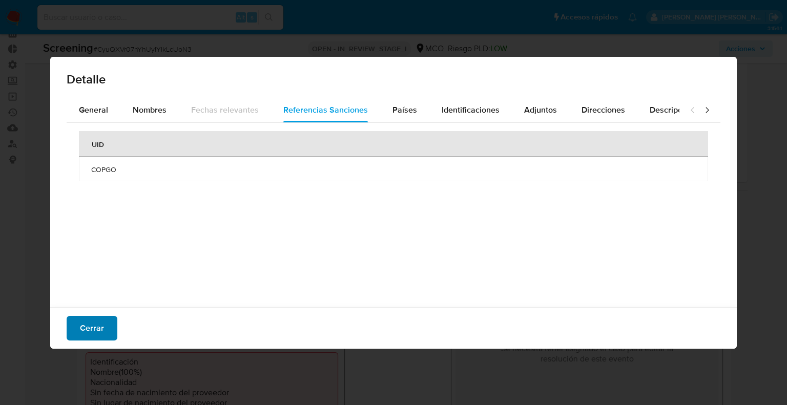
click at [104, 327] on button "Cerrar" at bounding box center [92, 328] width 51 height 25
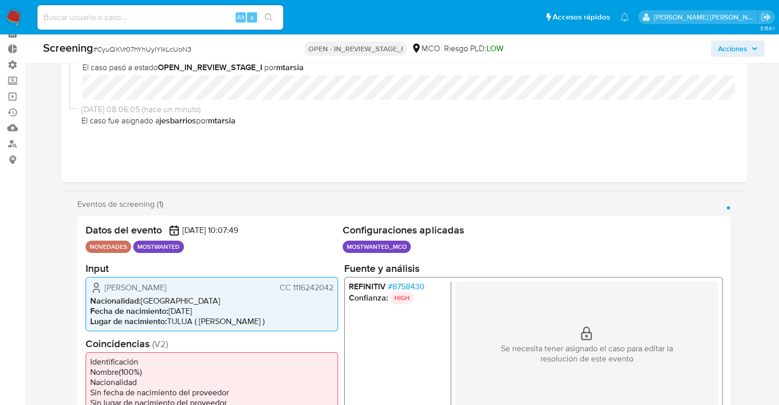
click at [428, 287] on li "REFINITIV # 8758430" at bounding box center [397, 286] width 98 height 10
drag, startPoint x: 432, startPoint y: 285, endPoint x: 424, endPoint y: 285, distance: 8.2
click at [424, 285] on li "REFINITIV # 8758430" at bounding box center [397, 286] width 98 height 10
click at [430, 313] on ul "REFINITIV # 8758430 Confianza: HIGH" at bounding box center [399, 344] width 102 height 127
drag, startPoint x: 432, startPoint y: 290, endPoint x: 424, endPoint y: 288, distance: 8.3
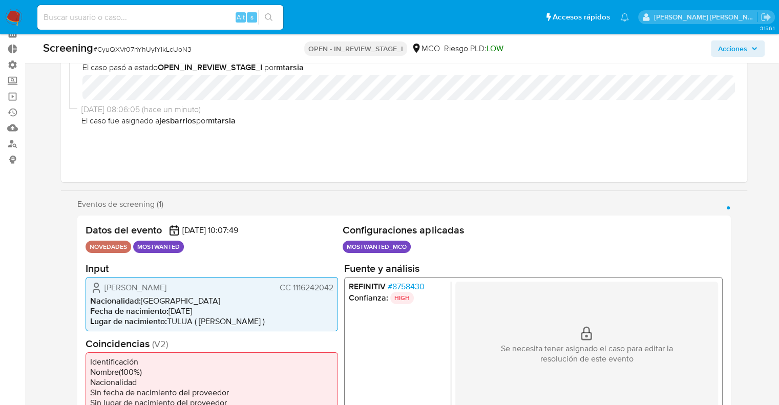
click at [424, 288] on li "REFINITIV # 8758430" at bounding box center [397, 286] width 98 height 10
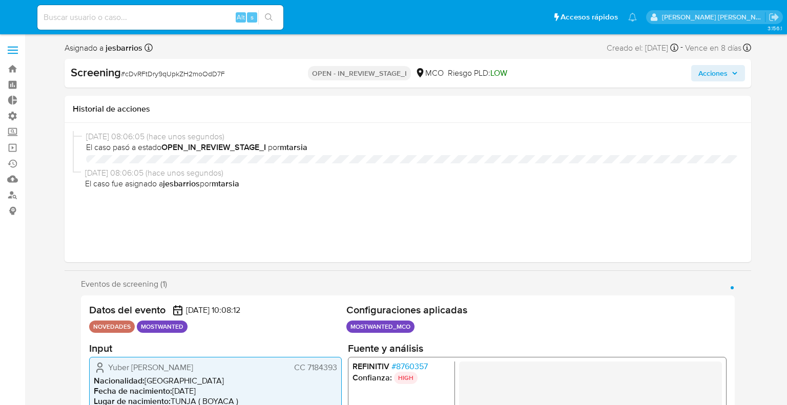
select select "10"
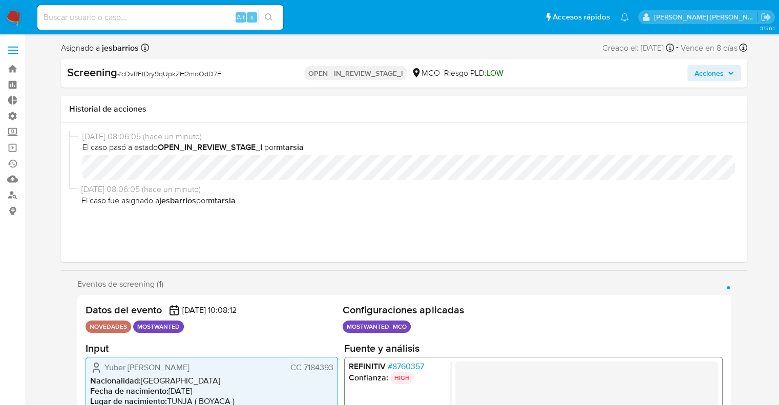
click at [398, 366] on span "# 8760357" at bounding box center [405, 366] width 36 height 10
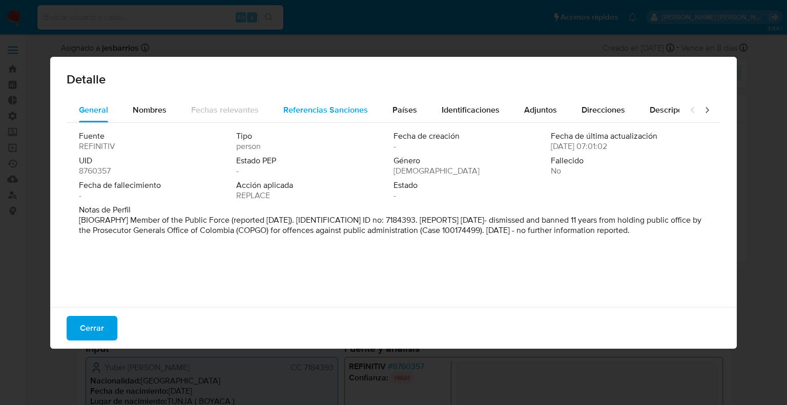
click at [353, 106] on span "Referencias Sanciones" at bounding box center [325, 110] width 85 height 12
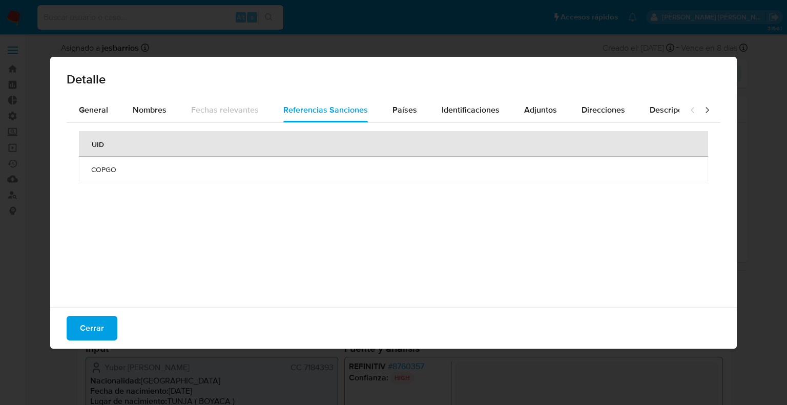
click at [94, 175] on td "COPGO" at bounding box center [393, 169] width 629 height 25
click at [97, 170] on span "COPGO" at bounding box center [393, 169] width 605 height 9
click at [112, 325] on button "Cerrar" at bounding box center [92, 328] width 51 height 25
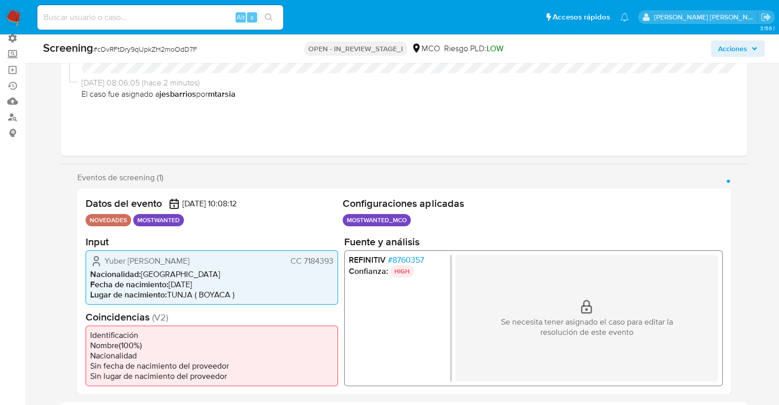
scroll to position [102, 0]
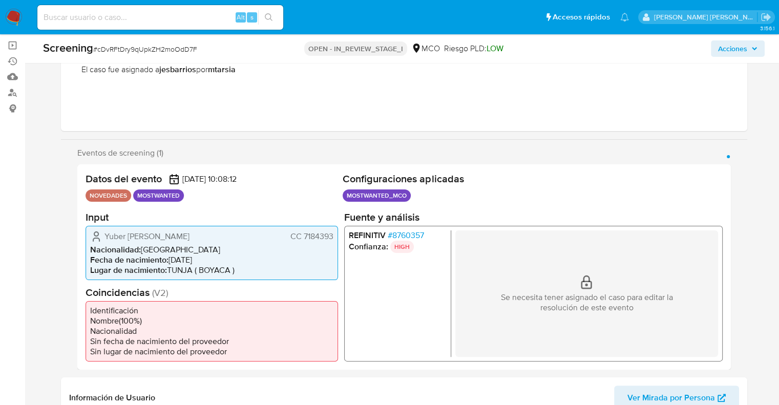
drag, startPoint x: 439, startPoint y: 235, endPoint x: 424, endPoint y: 235, distance: 15.4
click at [424, 235] on li "REFINITIV # 8760357" at bounding box center [397, 235] width 98 height 10
click at [387, 287] on ul "REFINITIV # 8760357 Confianza: HIGH" at bounding box center [399, 293] width 102 height 127
drag, startPoint x: 437, startPoint y: 233, endPoint x: 424, endPoint y: 237, distance: 13.3
click at [424, 237] on li "REFINITIV # 8760357" at bounding box center [397, 235] width 98 height 10
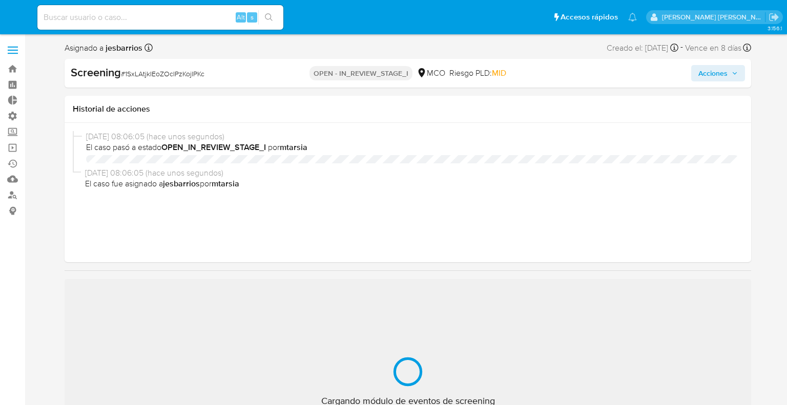
select select "10"
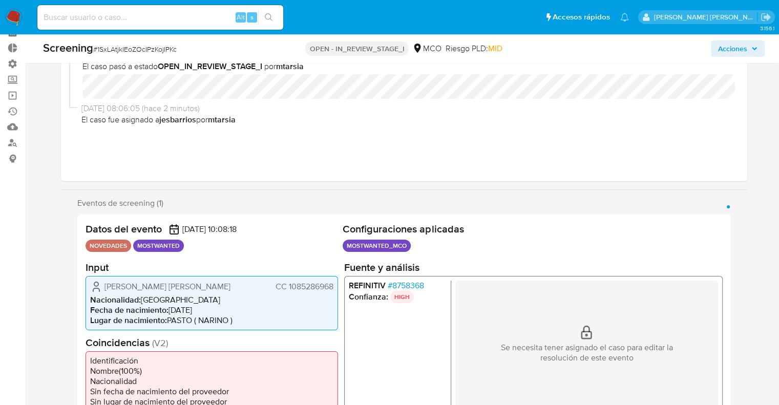
scroll to position [102, 0]
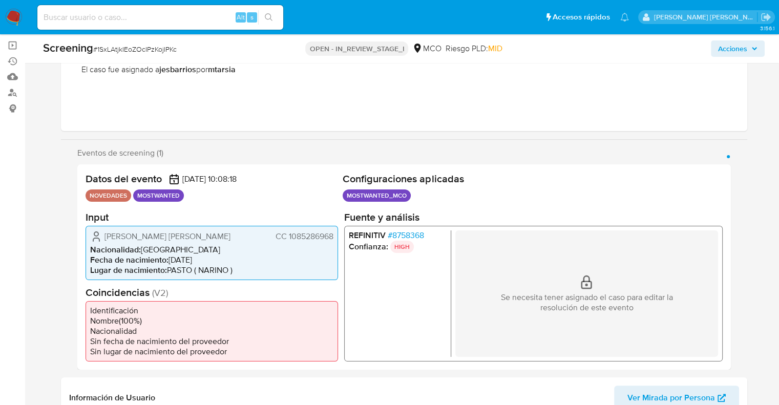
drag, startPoint x: 438, startPoint y: 235, endPoint x: 424, endPoint y: 237, distance: 13.9
click at [424, 237] on li "REFINITIV # 8758368" at bounding box center [397, 235] width 98 height 10
click at [380, 274] on ul "REFINITIV # 8758368 Confianza: HIGH" at bounding box center [399, 293] width 102 height 127
drag, startPoint x: 432, startPoint y: 231, endPoint x: 424, endPoint y: 238, distance: 11.0
click at [424, 238] on li "REFINITIV # 8758368" at bounding box center [397, 235] width 98 height 10
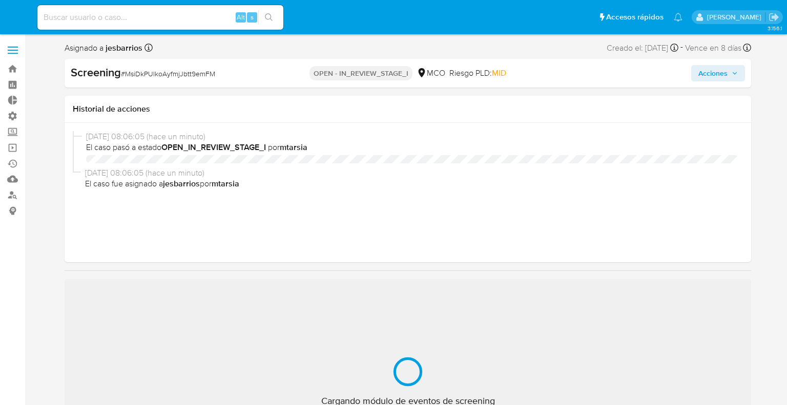
select select "10"
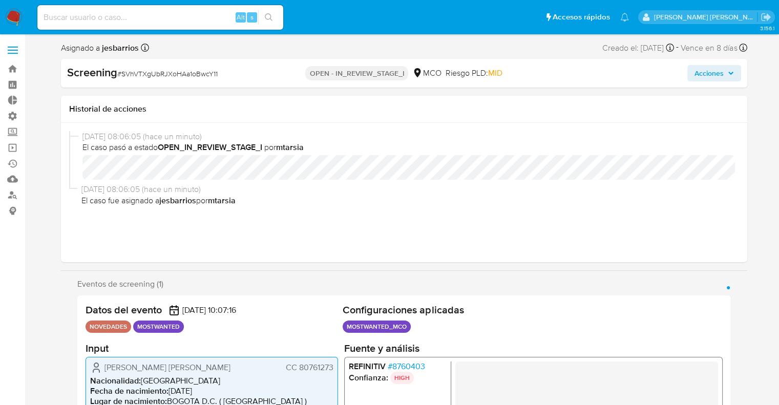
click at [552, 18] on ul "Pausado Ver notificaciones Alt s Accesos rápidos Presiona las siguientes teclas…" at bounding box center [333, 17] width 602 height 26
